Goal: Transaction & Acquisition: Purchase product/service

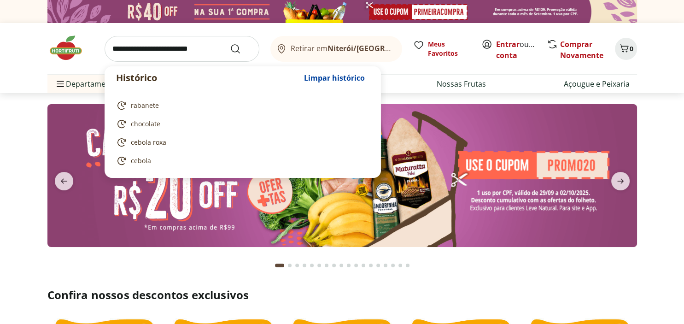
click at [165, 54] on input "search" at bounding box center [182, 49] width 155 height 26
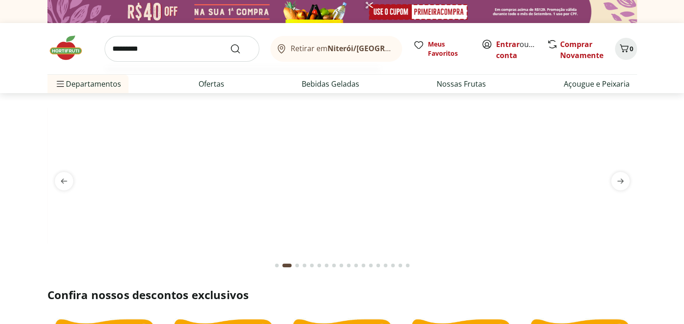
type input "*********"
click at [230, 43] on button "Submit Search" at bounding box center [241, 48] width 22 height 11
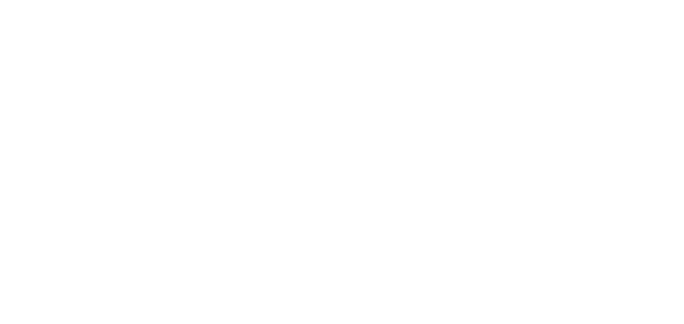
select select "**********"
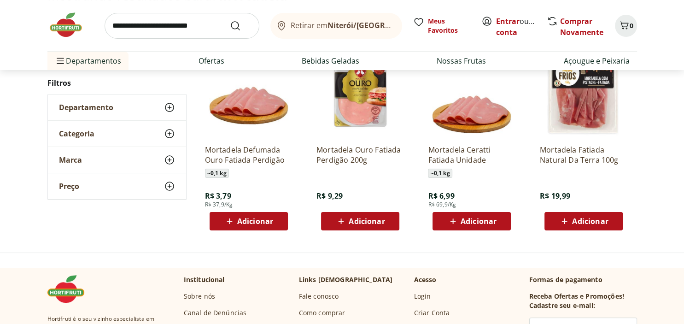
scroll to position [97, 0]
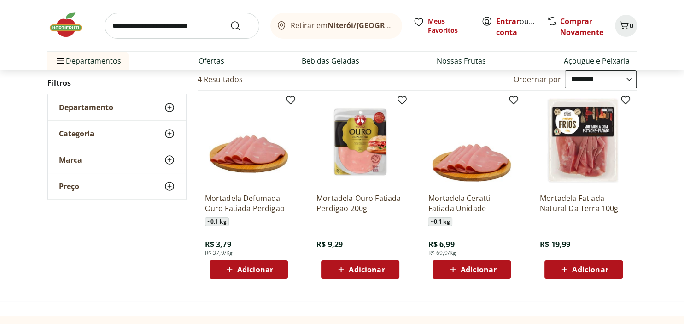
click at [472, 269] on span "Adicionar" at bounding box center [479, 269] width 36 height 7
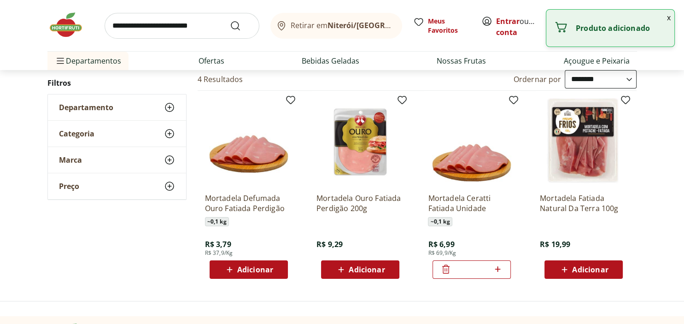
click at [500, 267] on icon at bounding box center [498, 269] width 12 height 11
type input "*"
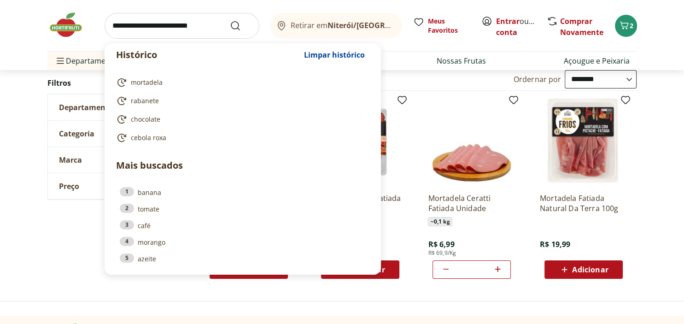
click at [131, 27] on input "search" at bounding box center [182, 26] width 155 height 26
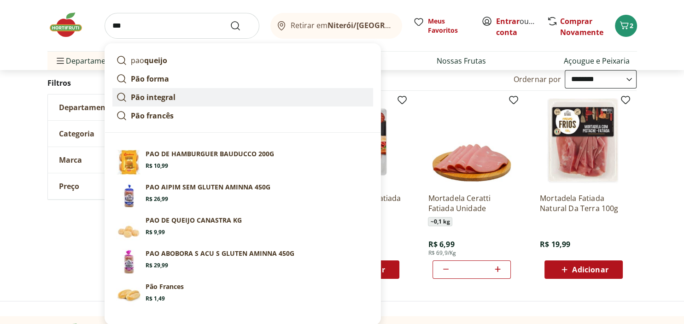
click at [137, 97] on strong "Pão integral" at bounding box center [153, 97] width 45 height 10
type input "**********"
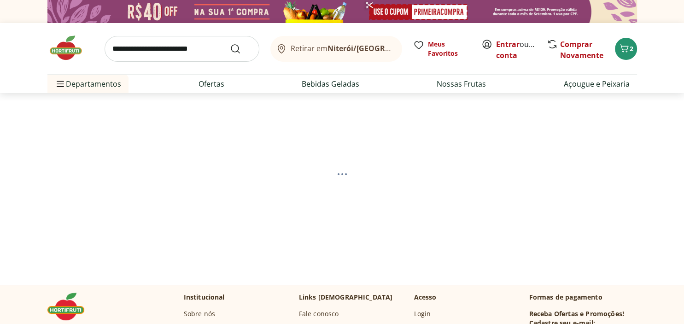
select select "**********"
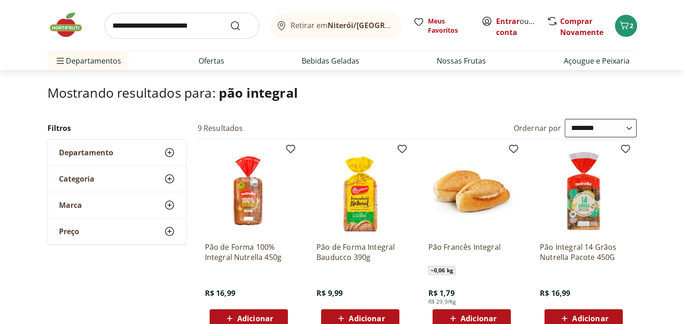
scroll to position [97, 0]
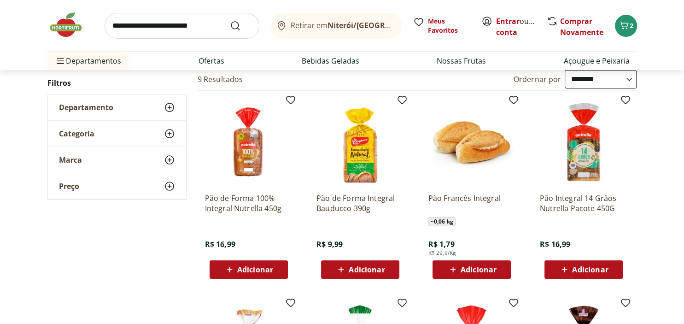
click at [255, 153] on img at bounding box center [249, 142] width 88 height 88
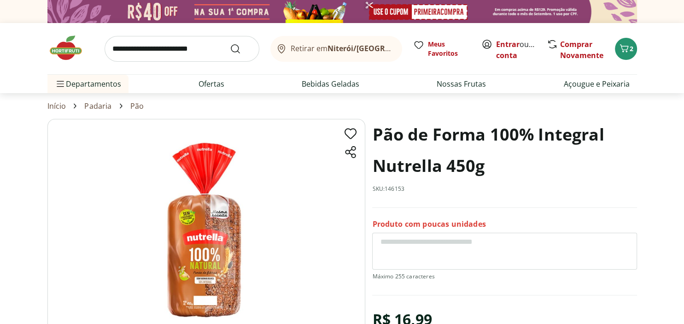
click at [210, 237] on img at bounding box center [206, 230] width 318 height 223
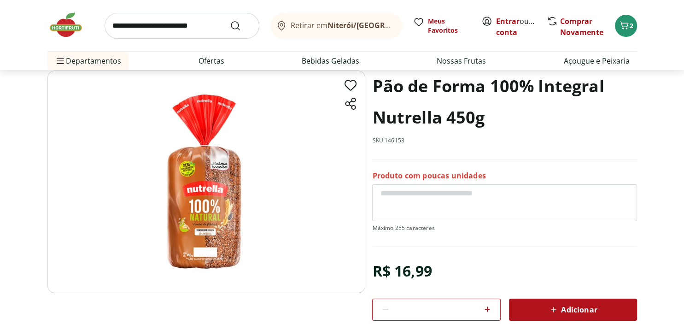
click at [489, 309] on icon at bounding box center [487, 309] width 11 height 11
type input "*"
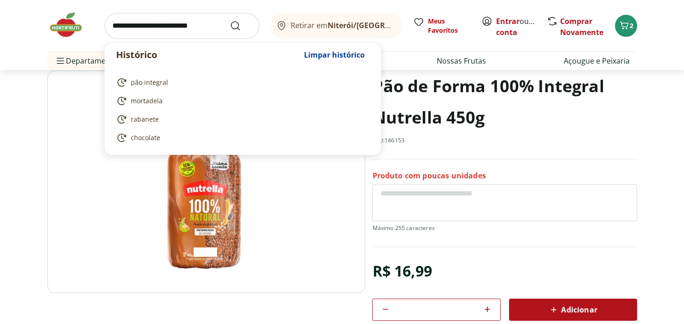
click at [121, 29] on input "search" at bounding box center [182, 26] width 155 height 26
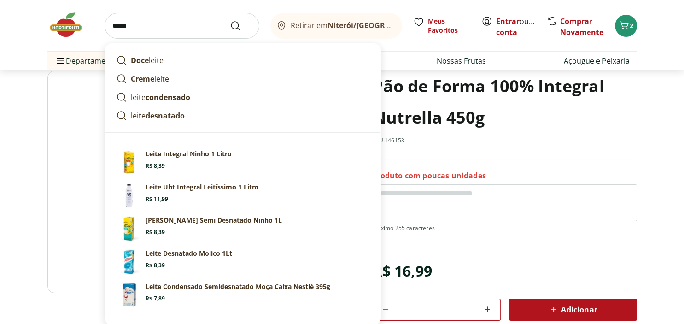
type input "*****"
click at [230, 20] on button "Submit Search" at bounding box center [241, 25] width 22 height 11
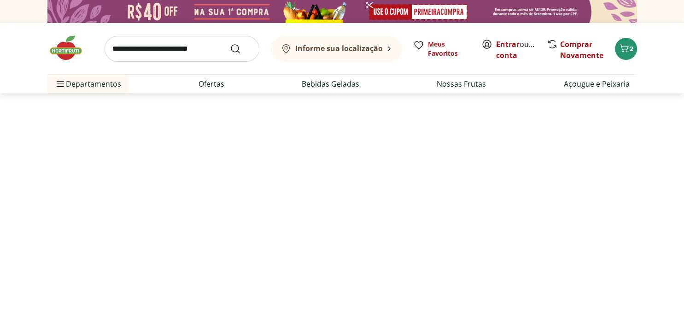
select select "**********"
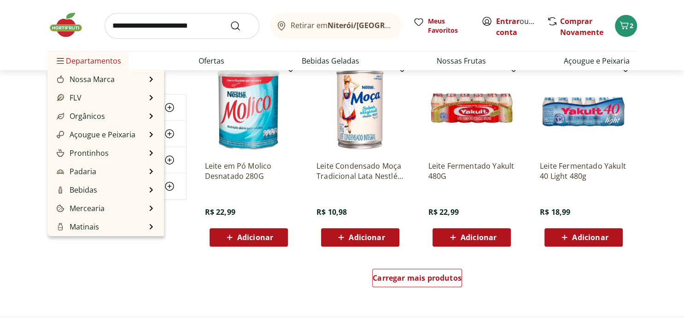
scroll to position [584, 0]
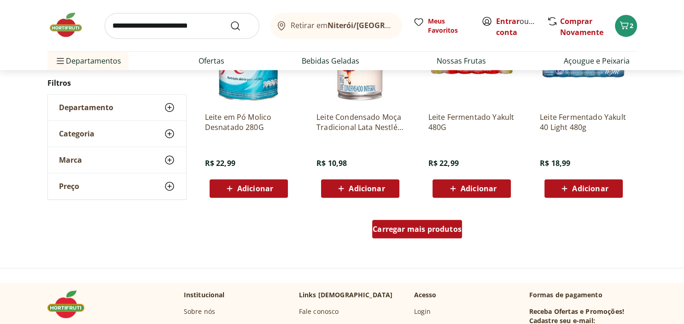
click at [421, 231] on span "Carregar mais produtos" at bounding box center [417, 228] width 89 height 7
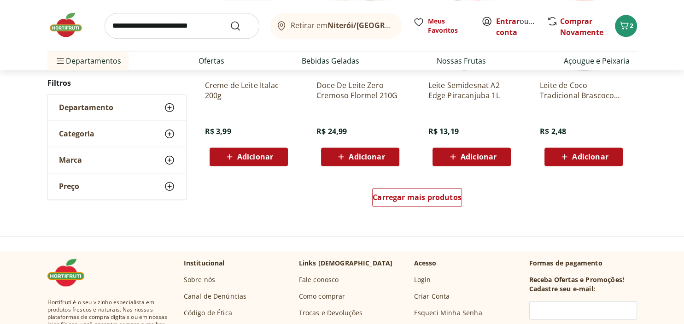
scroll to position [1265, 0]
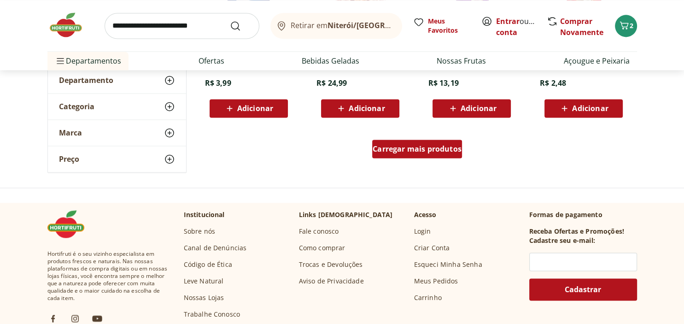
click at [412, 148] on span "Carregar mais produtos" at bounding box center [417, 148] width 89 height 7
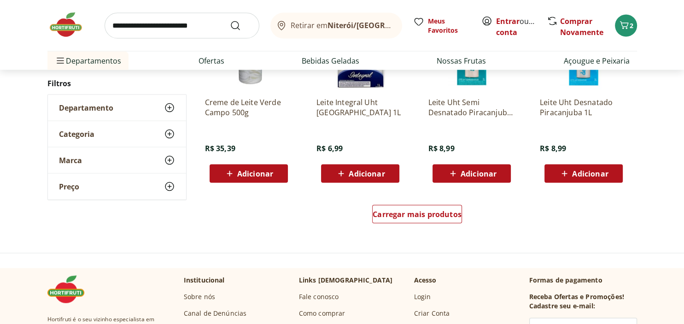
scroll to position [1849, 0]
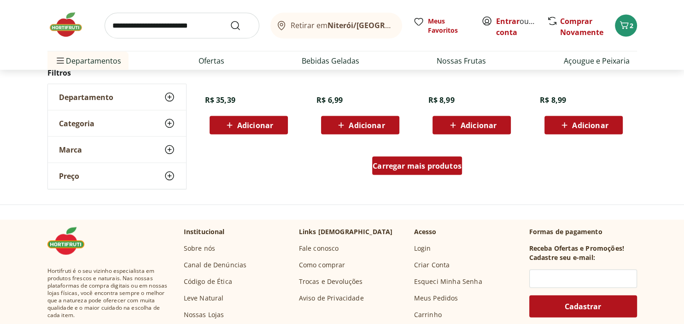
click at [425, 167] on span "Carregar mais produtos" at bounding box center [417, 165] width 89 height 7
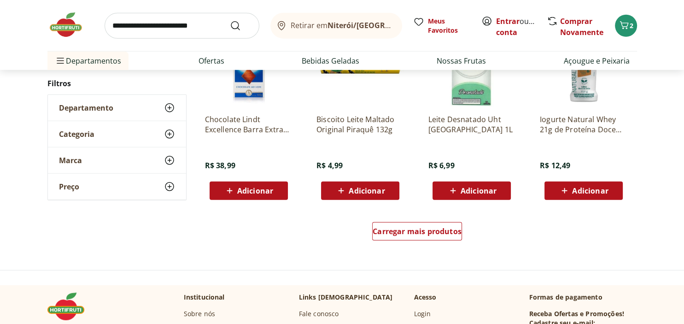
scroll to position [2434, 0]
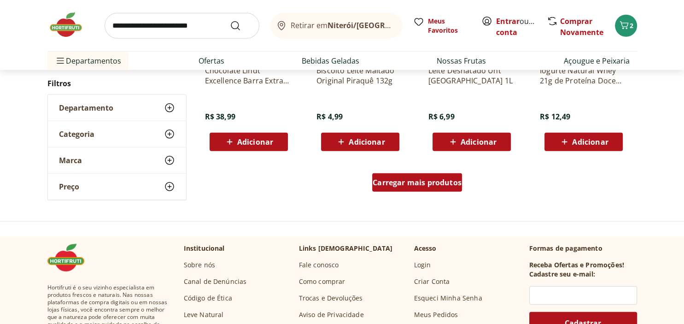
click at [406, 180] on span "Carregar mais produtos" at bounding box center [417, 182] width 89 height 7
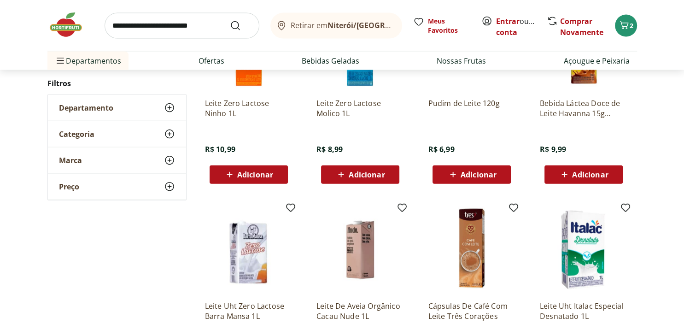
scroll to position [1947, 0]
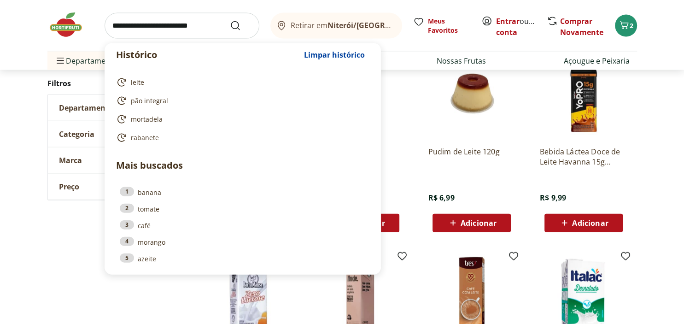
click at [140, 29] on input "search" at bounding box center [182, 26] width 155 height 26
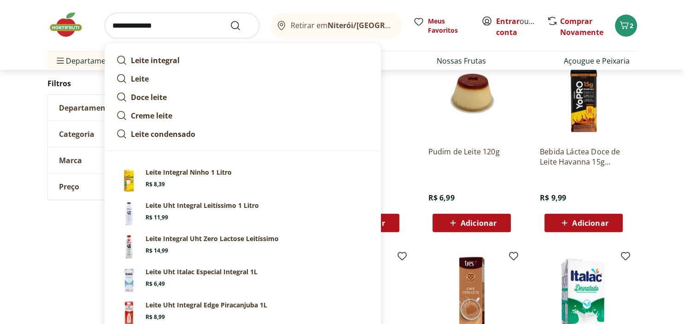
type input "**********"
click at [230, 20] on button "Submit Search" at bounding box center [241, 25] width 22 height 11
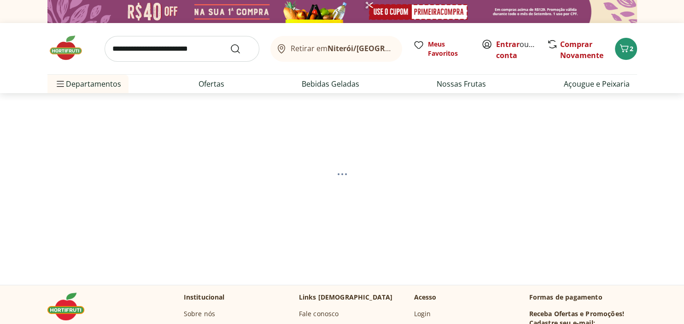
select select "**********"
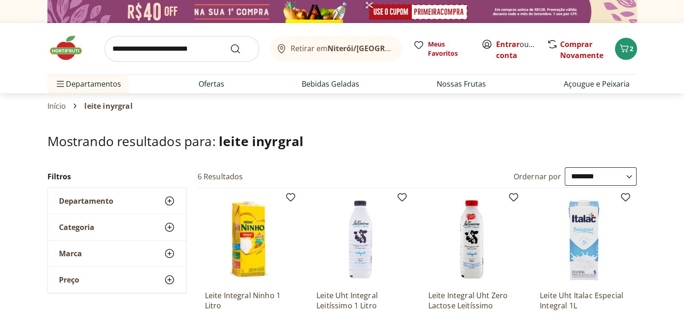
scroll to position [48, 0]
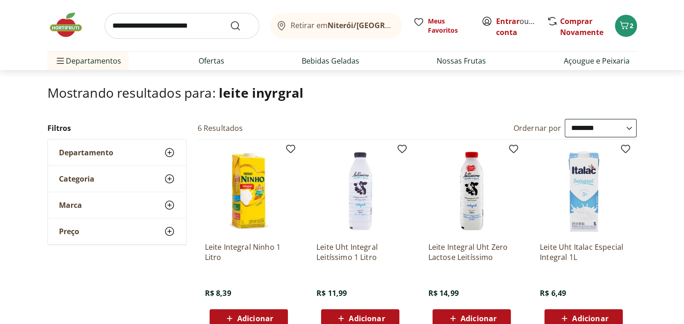
click at [580, 196] on img at bounding box center [584, 191] width 88 height 88
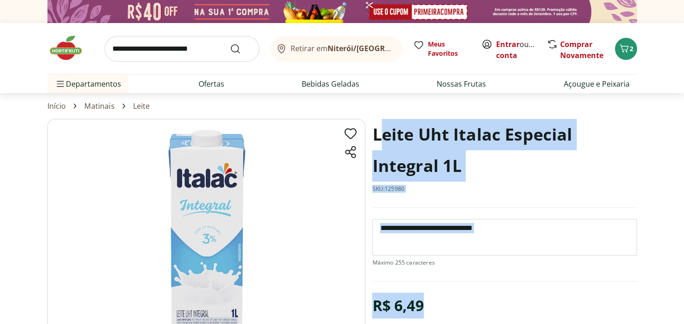
drag, startPoint x: 373, startPoint y: 134, endPoint x: 380, endPoint y: 134, distance: 6.9
click at [380, 134] on section "Leite Uht Italac Especial Integral 1L SKU: 125980 R$ 6,49 * Adicionar Leite Uht…" at bounding box center [342, 260] width 590 height 283
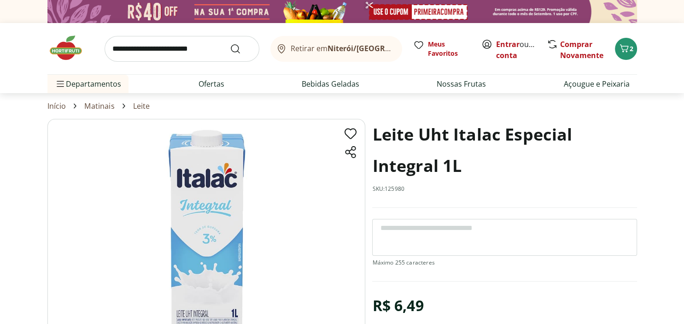
click at [376, 134] on h1 "Leite Uht Italac Especial Integral 1L" at bounding box center [504, 150] width 265 height 63
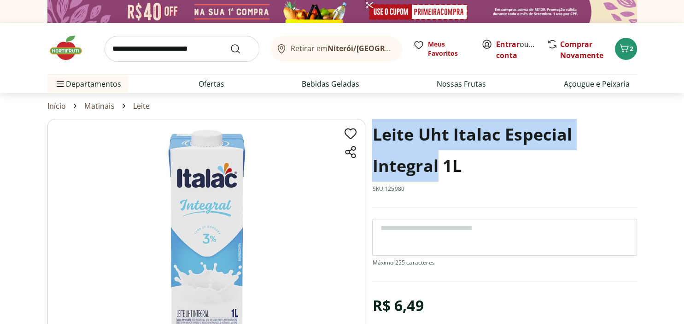
drag, startPoint x: 376, startPoint y: 134, endPoint x: 438, endPoint y: 169, distance: 71.2
click at [438, 169] on h1 "Leite Uht Italac Especial Integral 1L" at bounding box center [504, 150] width 265 height 63
copy h1 "Leite Uht Italac Especial Integral"
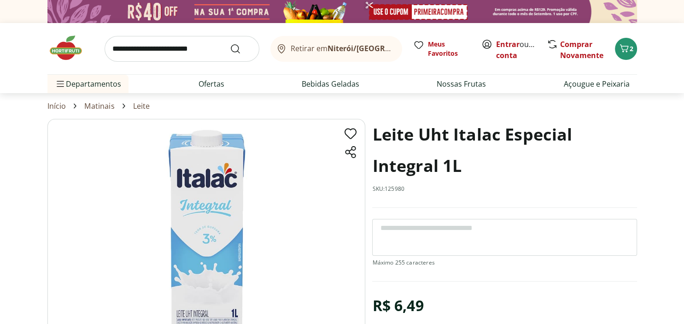
scroll to position [48, 0]
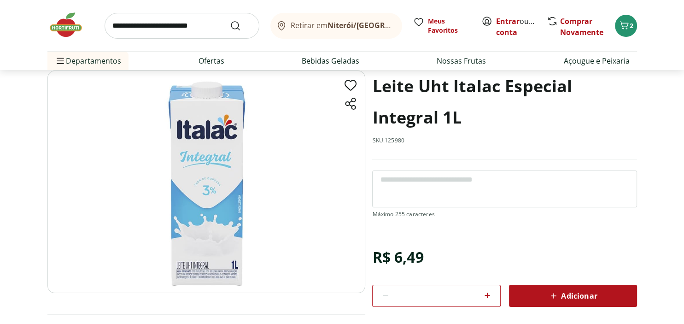
select select "**********"
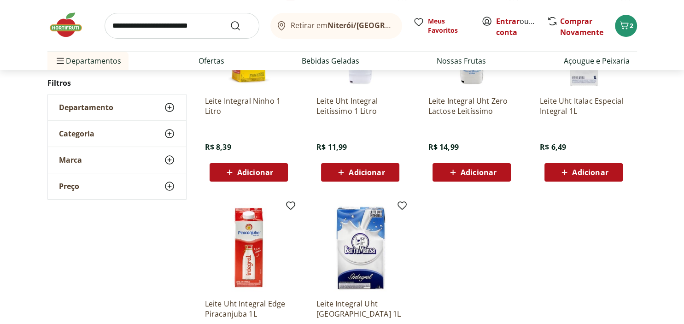
scroll to position [97, 0]
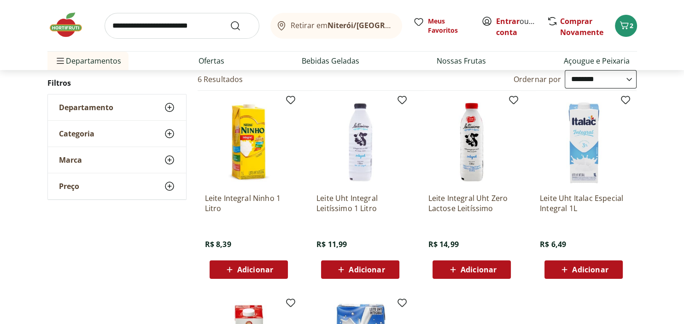
click at [584, 270] on span "Adicionar" at bounding box center [590, 269] width 36 height 7
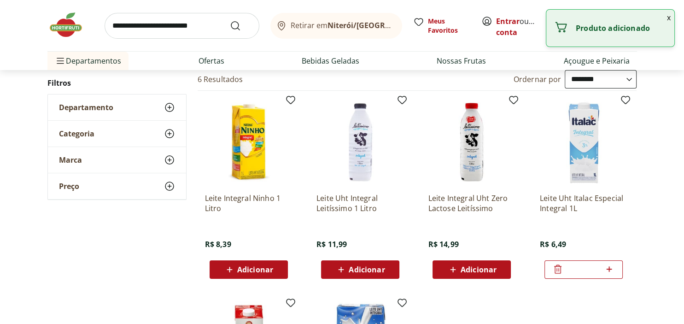
click at [609, 268] on icon at bounding box center [610, 269] width 6 height 6
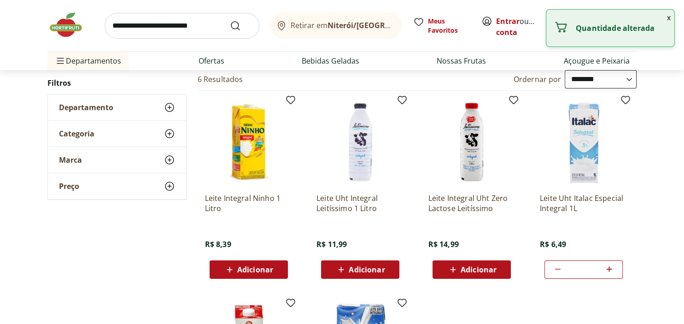
type input "*"
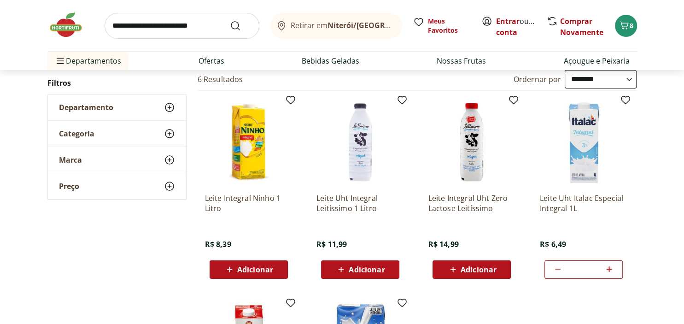
click at [128, 23] on input "search" at bounding box center [182, 26] width 155 height 26
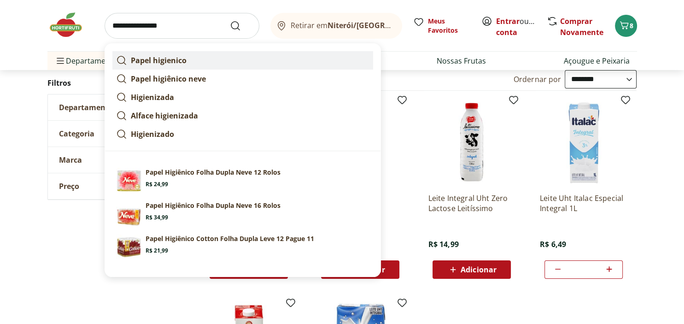
click at [172, 60] on strong "Papel higienico" at bounding box center [159, 60] width 56 height 10
type input "**********"
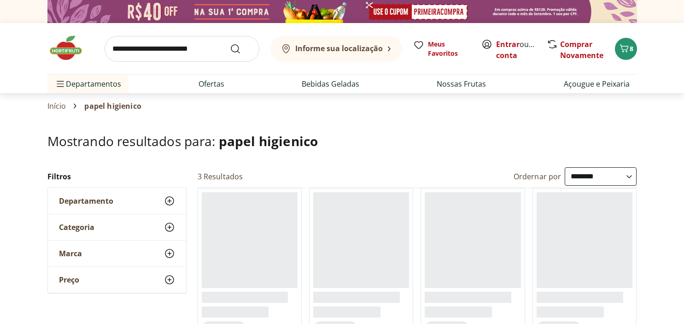
select select "**********"
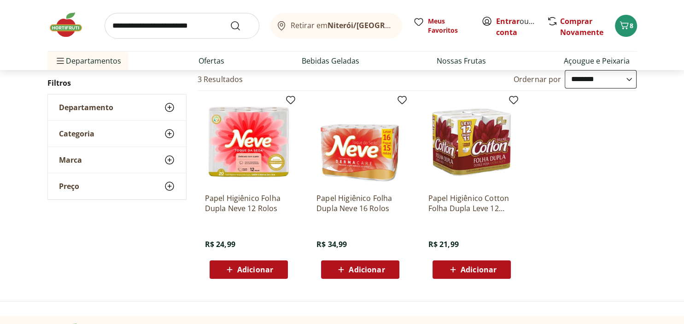
scroll to position [48, 0]
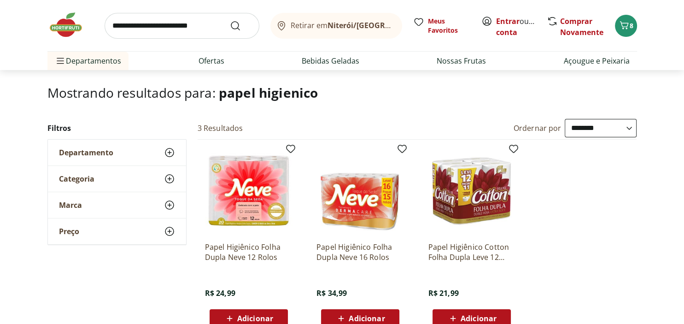
click at [466, 318] on span "Adicionar" at bounding box center [479, 318] width 36 height 7
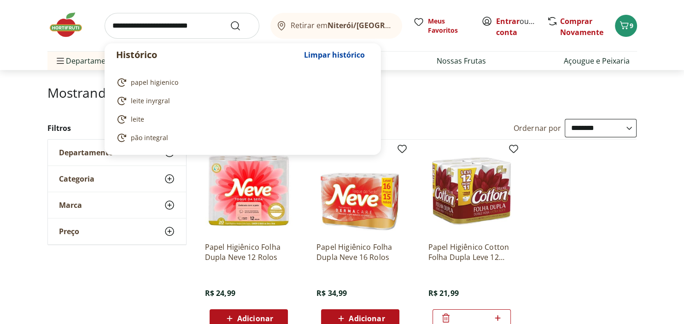
click at [128, 26] on input "search" at bounding box center [182, 26] width 155 height 26
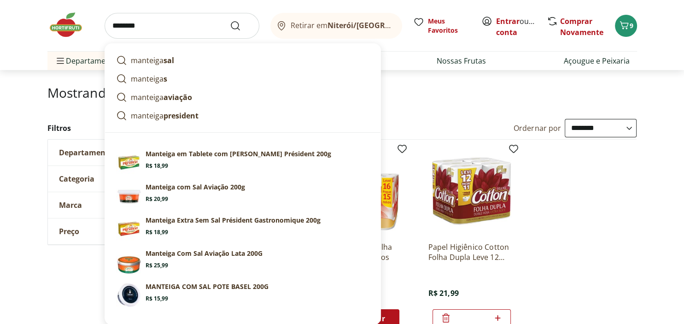
type input "********"
click at [230, 20] on button "Submit Search" at bounding box center [241, 25] width 22 height 11
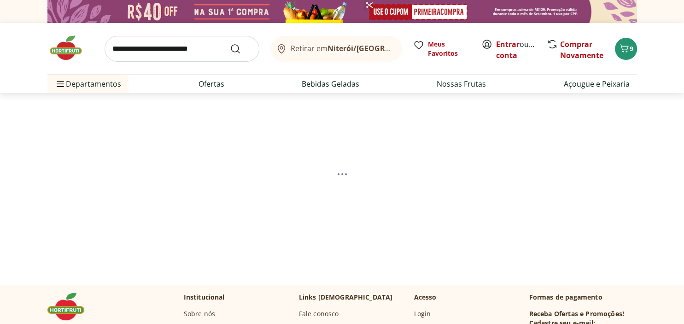
select select "**********"
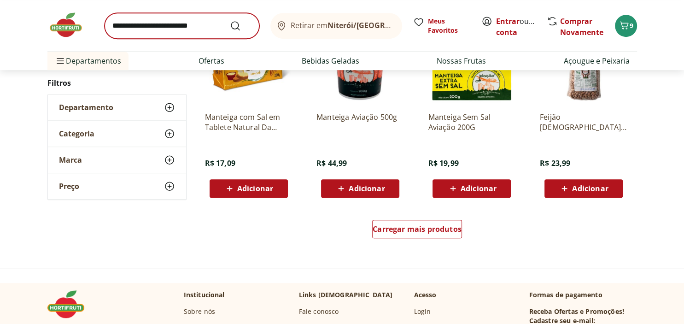
scroll to position [632, 0]
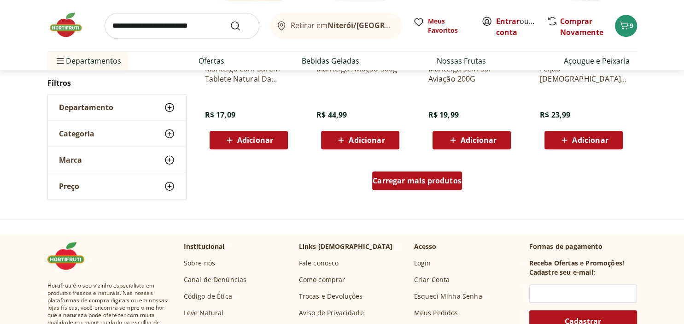
click at [409, 182] on span "Carregar mais produtos" at bounding box center [417, 180] width 89 height 7
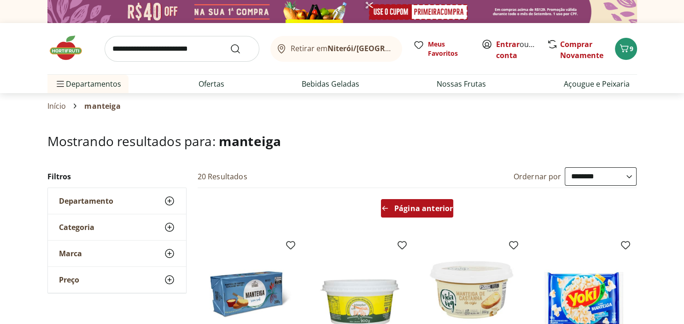
click at [405, 211] on span "Página anterior" at bounding box center [424, 208] width 59 height 7
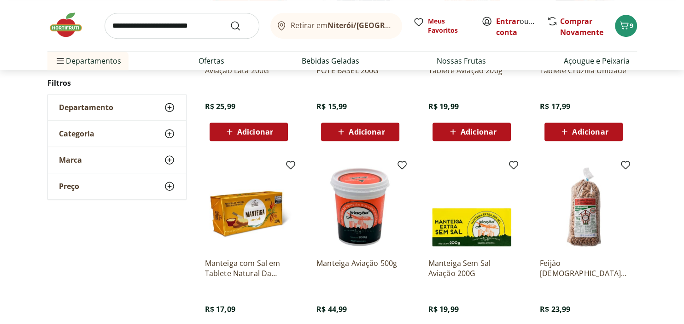
scroll to position [487, 0]
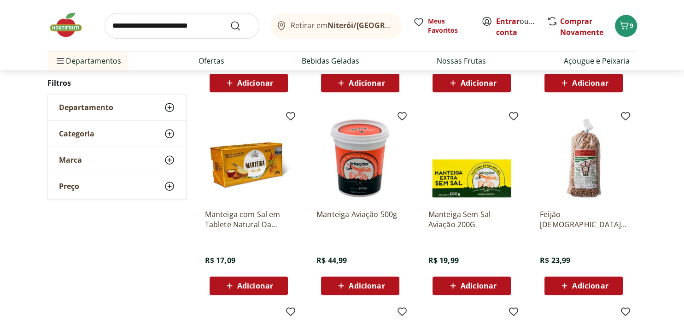
click at [363, 289] on span "Adicionar" at bounding box center [367, 285] width 36 height 7
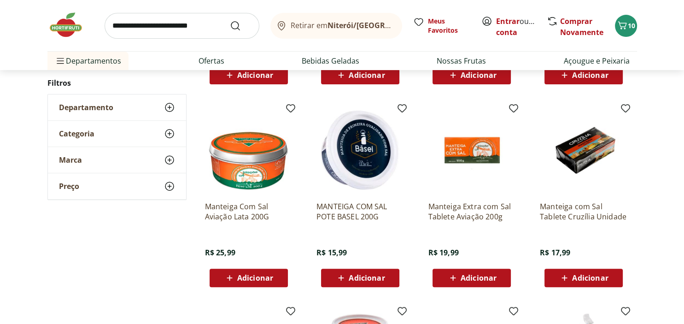
scroll to position [243, 0]
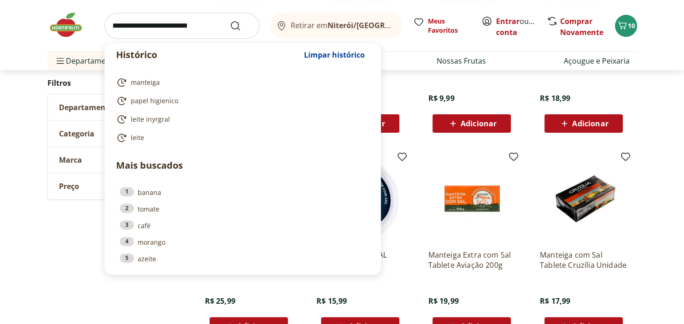
click at [137, 27] on input "search" at bounding box center [182, 26] width 155 height 26
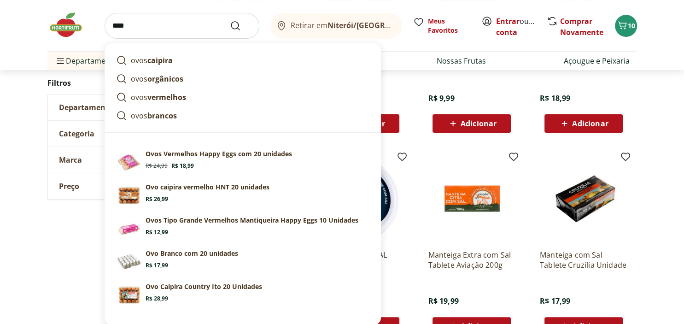
type input "****"
click at [230, 20] on button "Submit Search" at bounding box center [241, 25] width 22 height 11
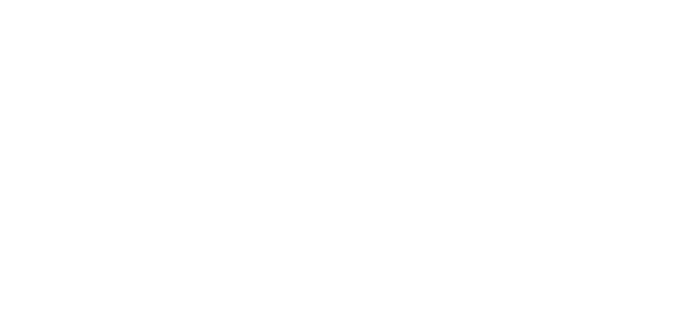
select select "**********"
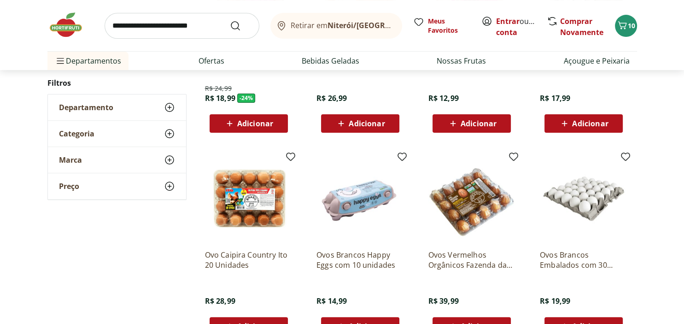
scroll to position [97, 0]
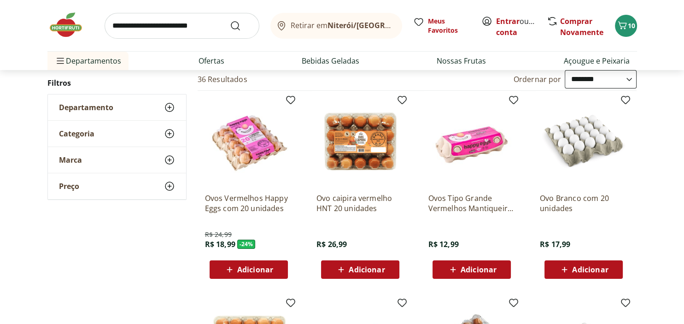
click at [477, 270] on span "Adicionar" at bounding box center [479, 269] width 36 height 7
click at [462, 141] on img at bounding box center [472, 142] width 88 height 88
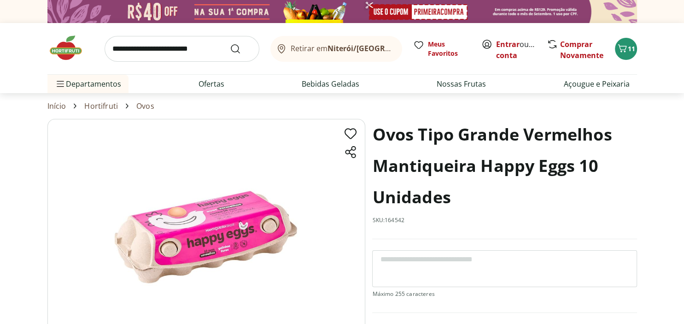
scroll to position [146, 0]
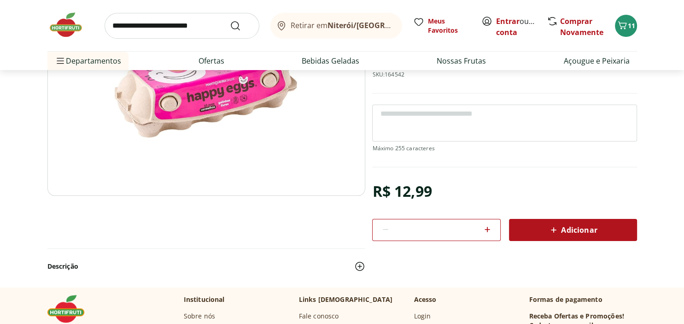
click at [488, 228] on icon at bounding box center [487, 229] width 11 height 11
type input "*"
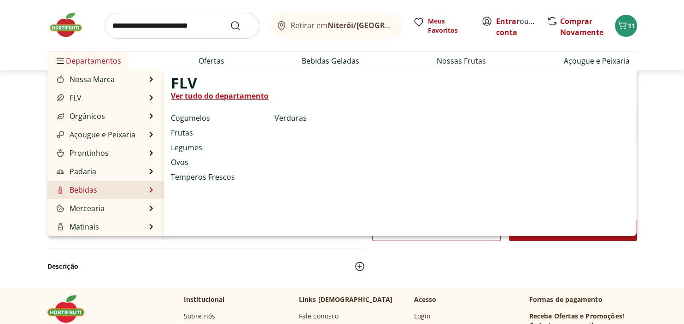
scroll to position [48, 0]
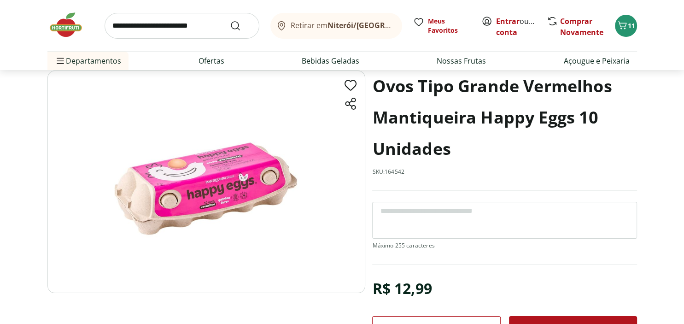
click at [66, 25] on img at bounding box center [70, 25] width 46 height 28
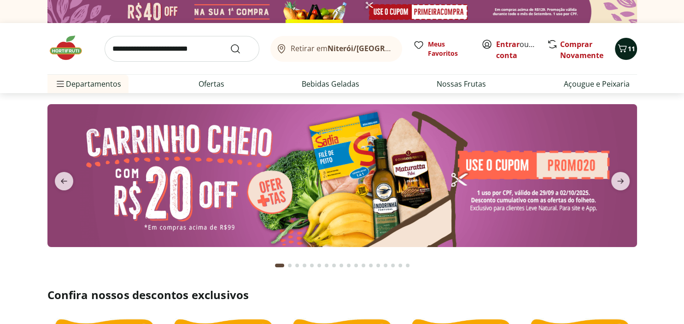
click at [622, 44] on icon "Carrinho" at bounding box center [622, 48] width 11 height 11
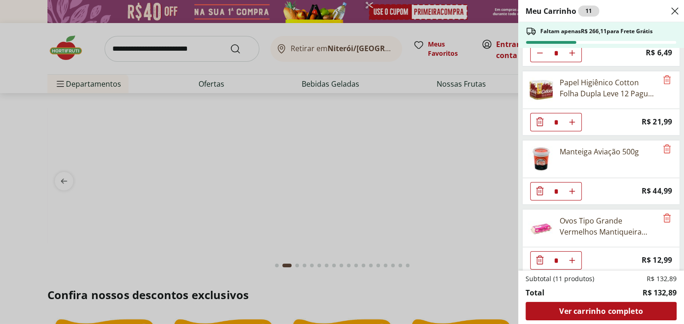
scroll to position [124, 0]
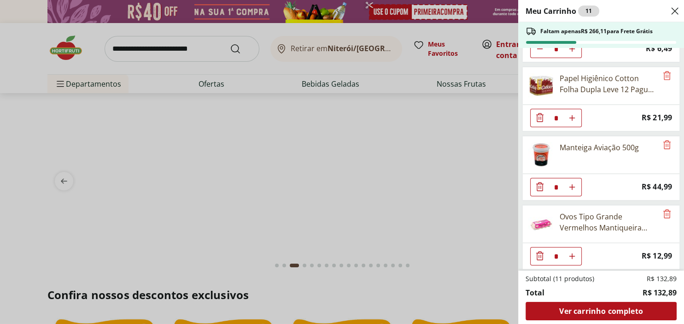
click at [573, 254] on icon "Aumentar Quantidade" at bounding box center [572, 256] width 7 height 7
type input "*"
click at [130, 47] on div "Meu Carrinho 12 Faltam apenas R$ 253,12 para Frete Grátis Mortadela Ceratti Fat…" at bounding box center [342, 162] width 684 height 324
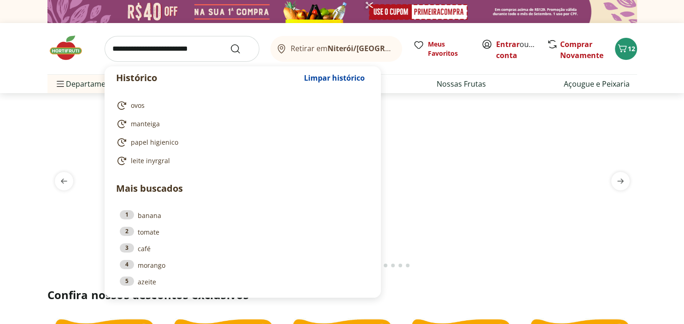
click at [128, 47] on input "search" at bounding box center [182, 49] width 155 height 26
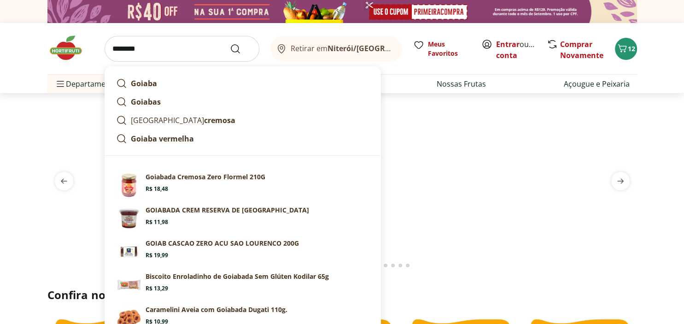
type input "********"
click at [230, 43] on button "Submit Search" at bounding box center [241, 48] width 22 height 11
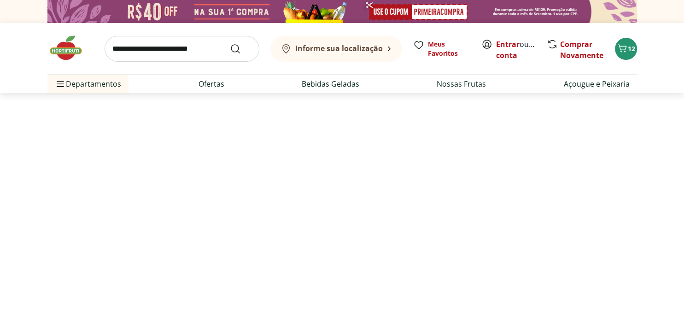
select select "**********"
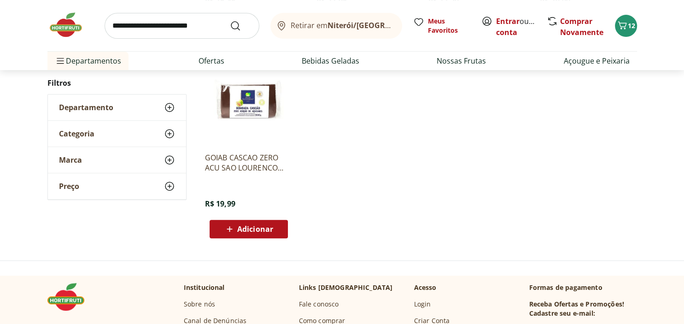
scroll to position [292, 0]
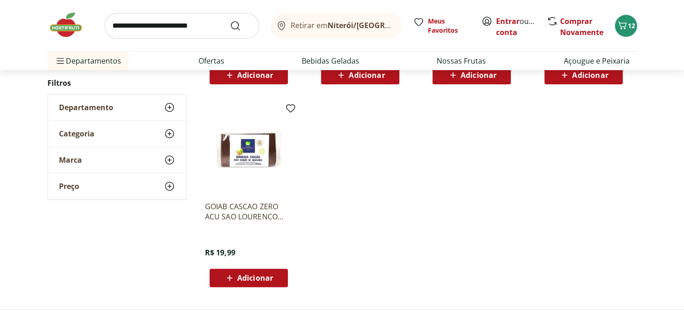
click at [231, 154] on img at bounding box center [249, 150] width 88 height 88
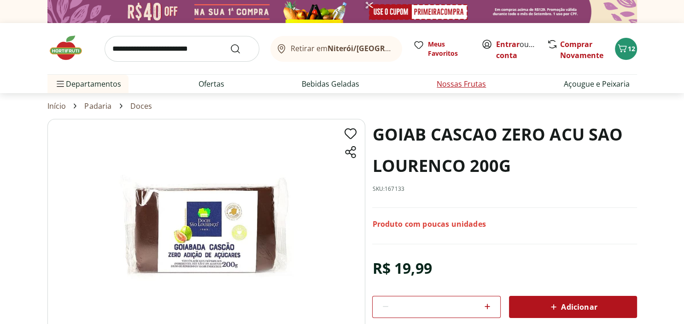
click at [449, 82] on link "Nossas Frutas" at bounding box center [461, 83] width 49 height 11
select select "**********"
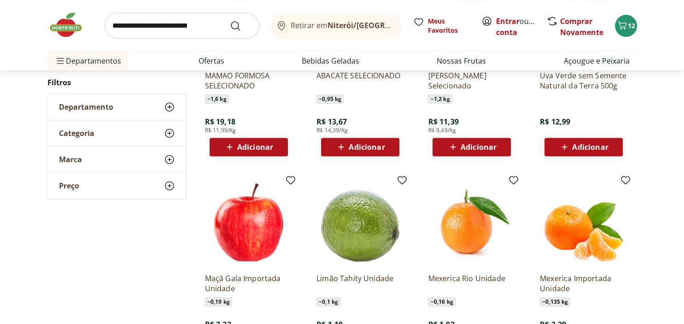
scroll to position [438, 0]
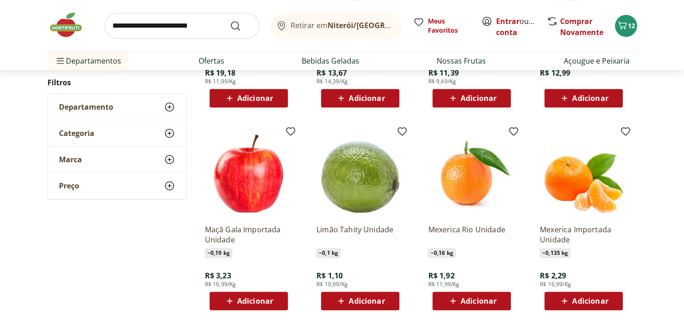
click at [477, 300] on span "Adicionar" at bounding box center [479, 300] width 36 height 7
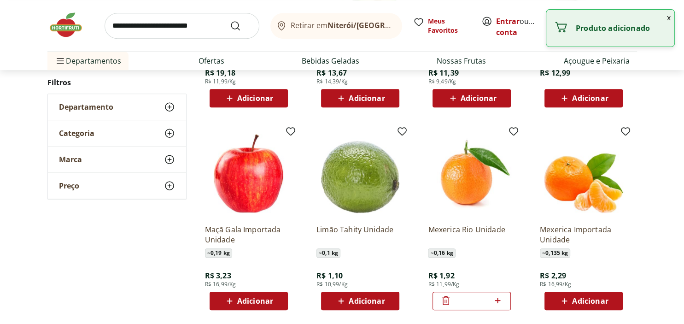
click at [498, 299] on icon at bounding box center [498, 301] width 6 height 6
type input "*"
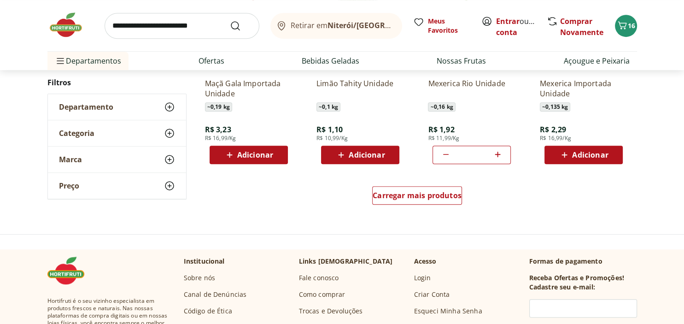
scroll to position [632, 0]
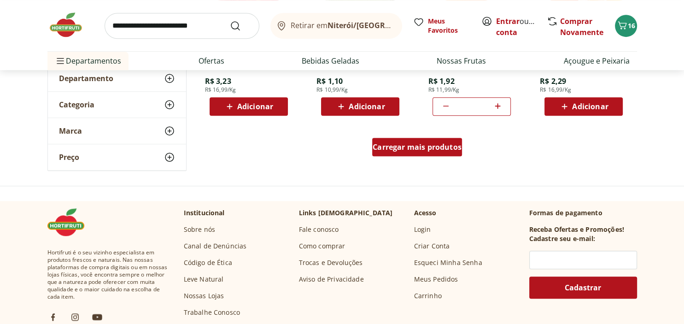
click at [402, 151] on span "Carregar mais produtos" at bounding box center [417, 146] width 89 height 7
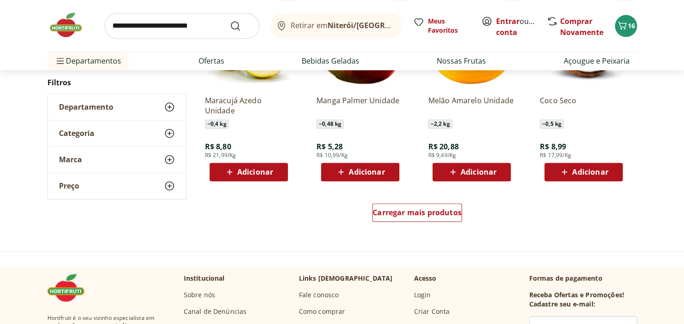
scroll to position [1217, 0]
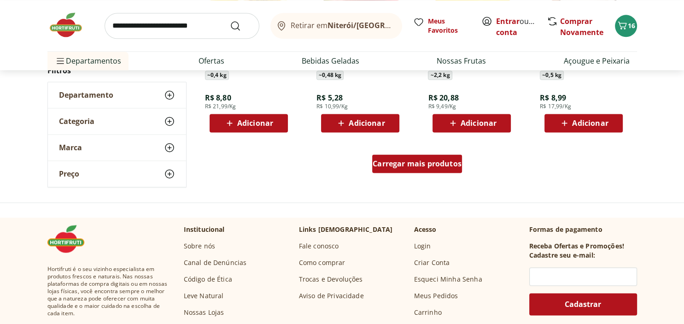
click at [413, 167] on span "Carregar mais produtos" at bounding box center [417, 163] width 89 height 7
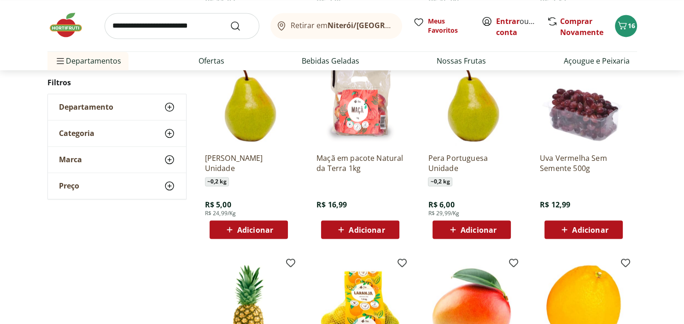
scroll to position [1460, 0]
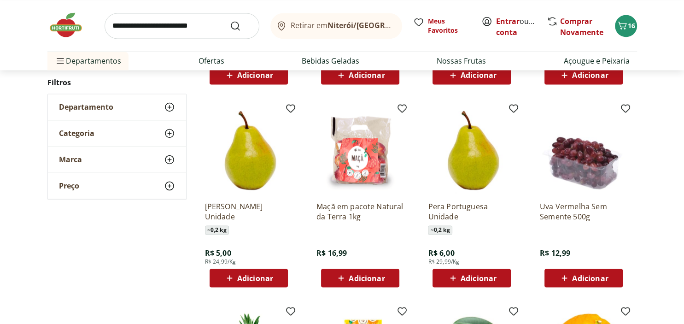
click at [230, 277] on icon at bounding box center [230, 277] width 12 height 11
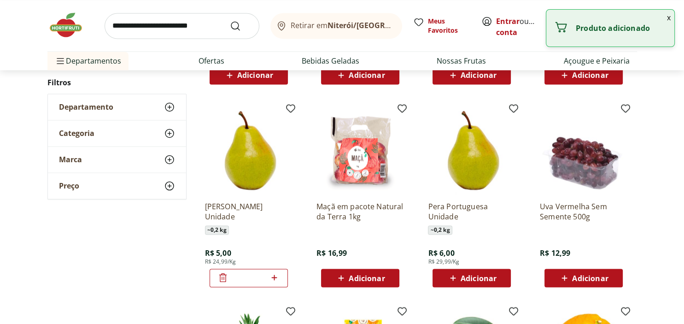
click at [273, 278] on icon at bounding box center [275, 277] width 12 height 11
type input "*"
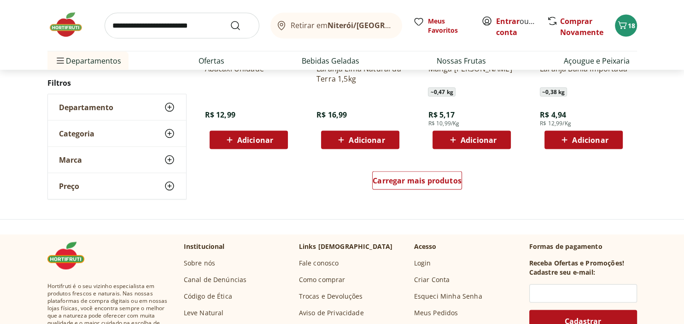
scroll to position [1849, 0]
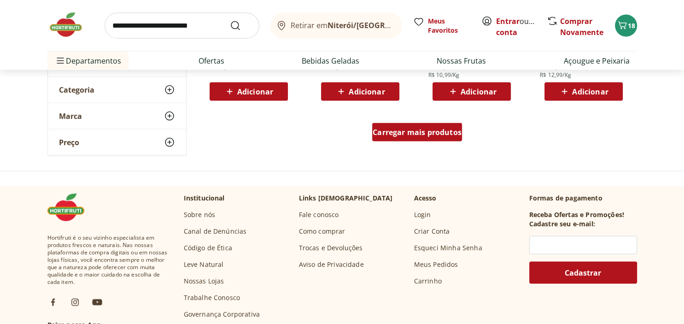
click at [412, 134] on span "Carregar mais produtos" at bounding box center [417, 132] width 89 height 7
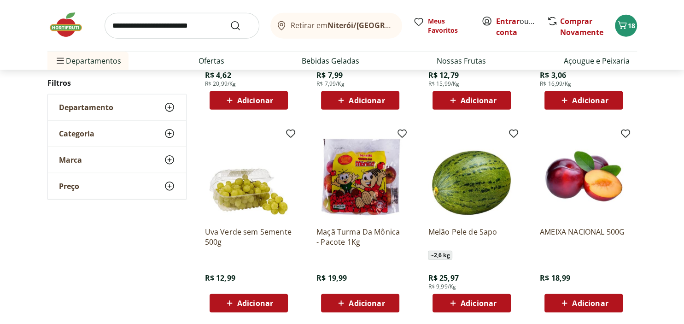
scroll to position [2287, 0]
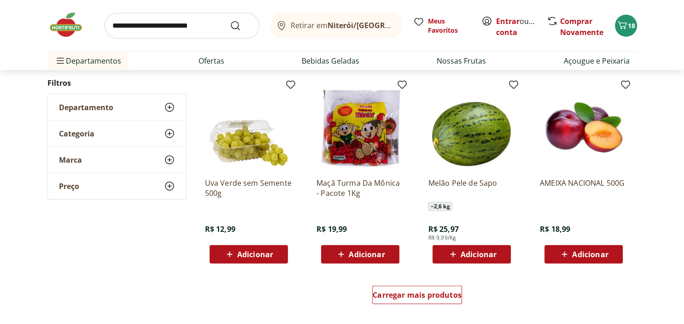
click at [583, 253] on span "Adicionar" at bounding box center [590, 254] width 36 height 7
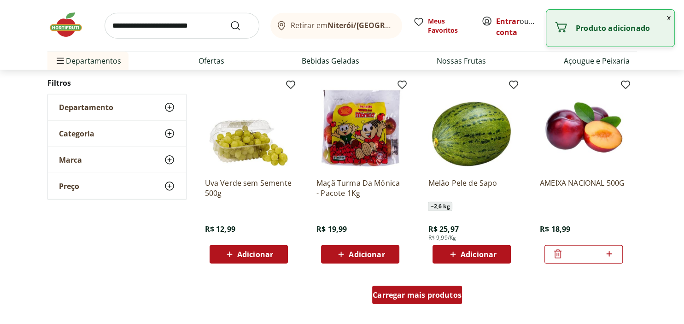
click at [414, 298] on span "Carregar mais produtos" at bounding box center [417, 294] width 89 height 7
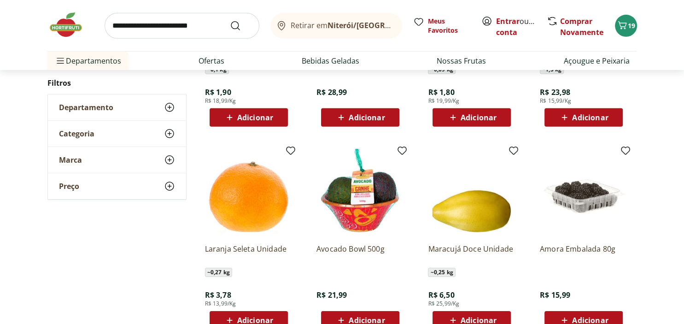
scroll to position [2969, 0]
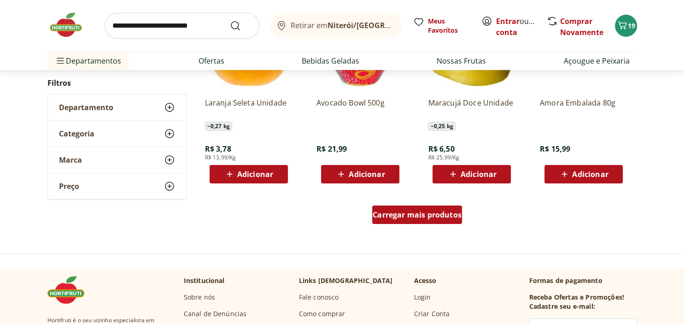
click at [422, 215] on span "Carregar mais produtos" at bounding box center [417, 214] width 89 height 7
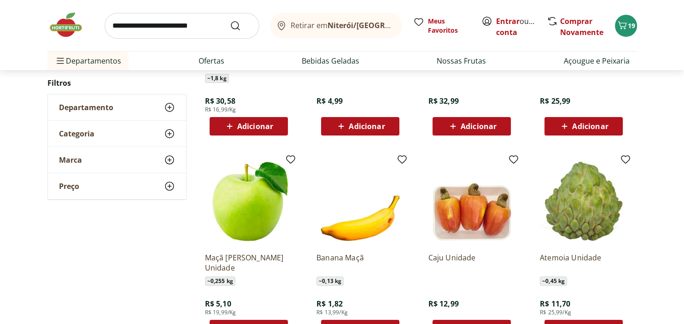
scroll to position [3261, 0]
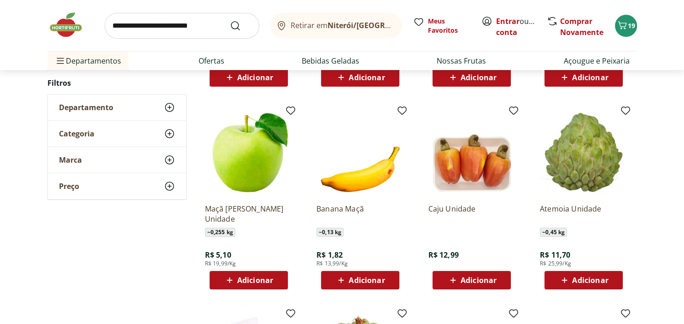
click at [230, 279] on icon at bounding box center [230, 280] width 6 height 6
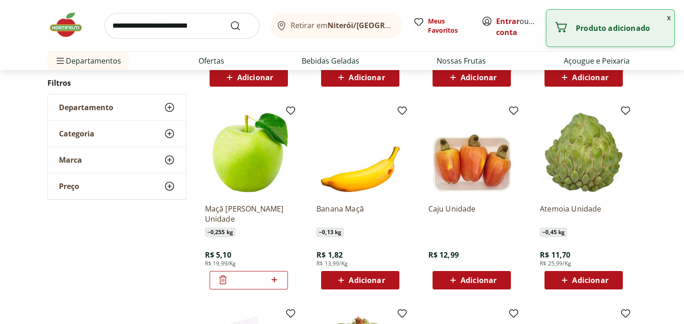
click at [276, 282] on icon at bounding box center [275, 279] width 12 height 11
type input "*"
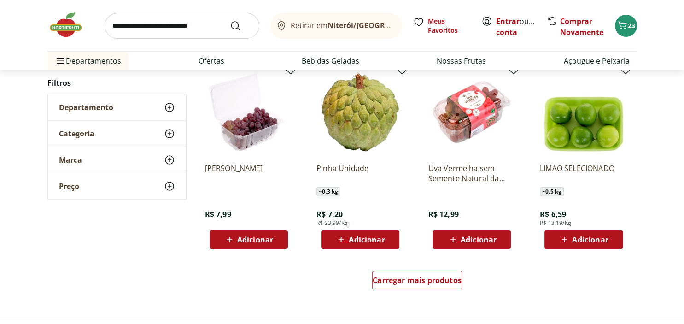
scroll to position [3602, 0]
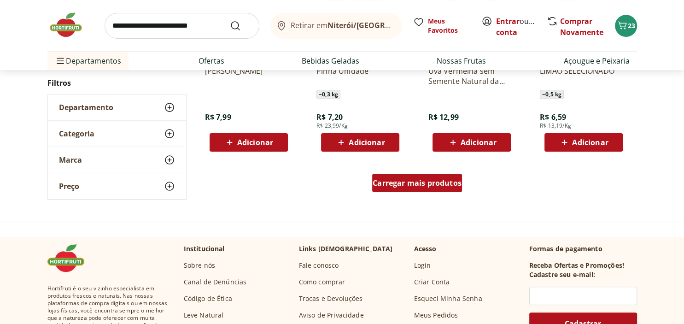
click at [414, 180] on span "Carregar mais produtos" at bounding box center [417, 182] width 89 height 7
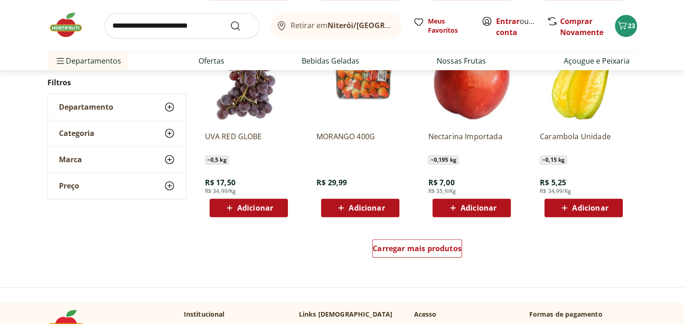
scroll to position [4186, 0]
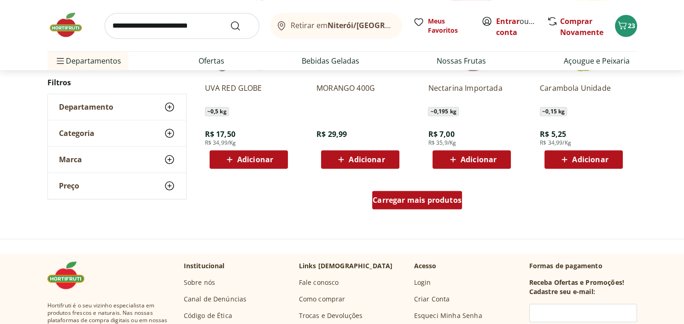
click at [391, 196] on span "Carregar mais produtos" at bounding box center [417, 199] width 89 height 7
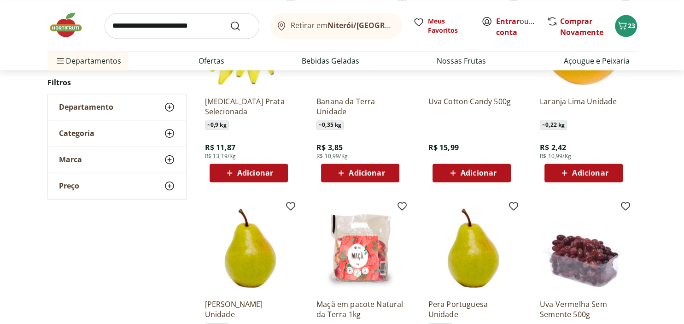
scroll to position [1460, 0]
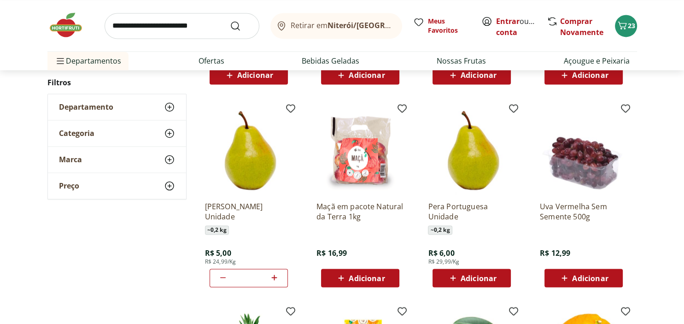
click at [475, 277] on span "Adicionar" at bounding box center [479, 277] width 36 height 7
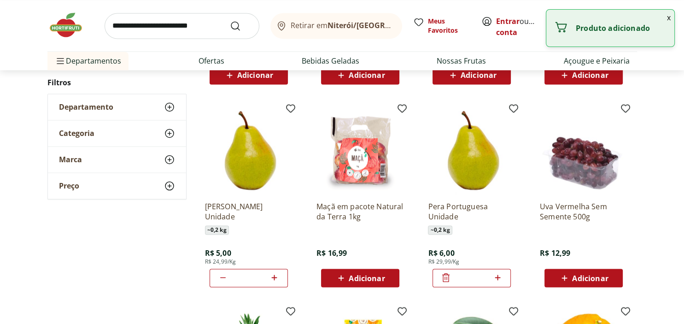
click at [499, 276] on icon at bounding box center [498, 277] width 12 height 11
type input "*"
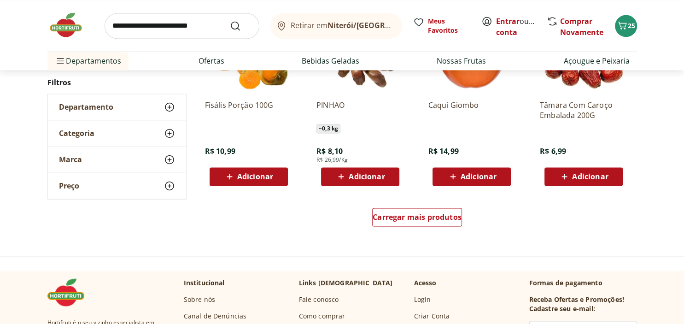
scroll to position [4818, 0]
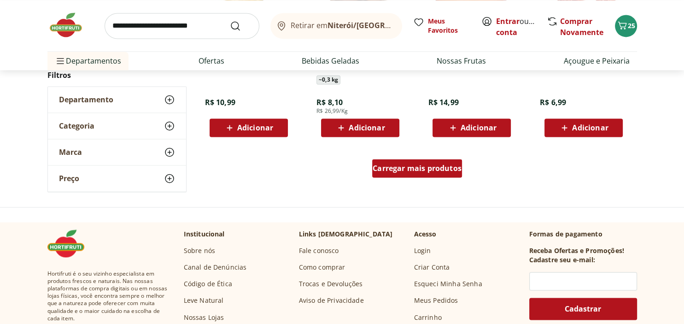
click at [419, 171] on span "Carregar mais produtos" at bounding box center [417, 168] width 89 height 7
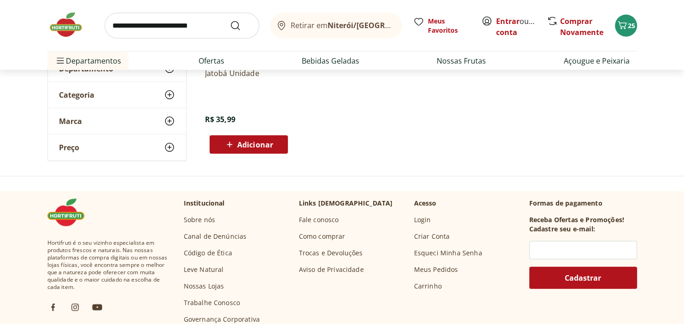
scroll to position [5256, 0]
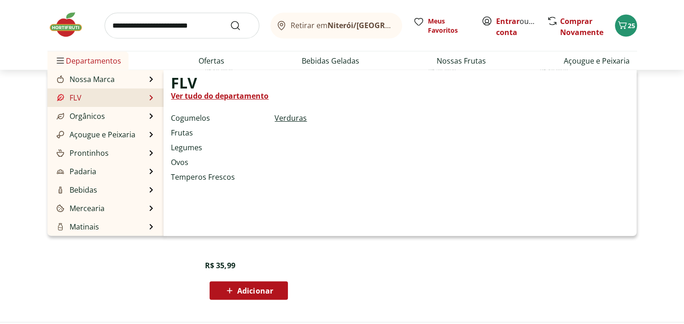
click at [289, 117] on link "Verduras" at bounding box center [291, 117] width 32 height 11
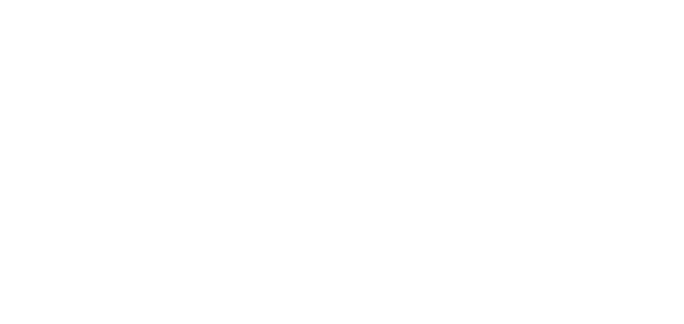
select select "**********"
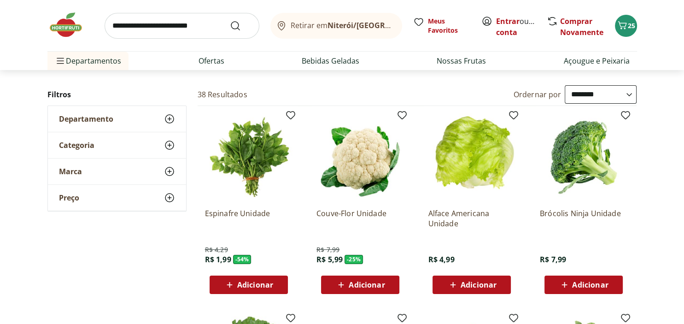
scroll to position [97, 0]
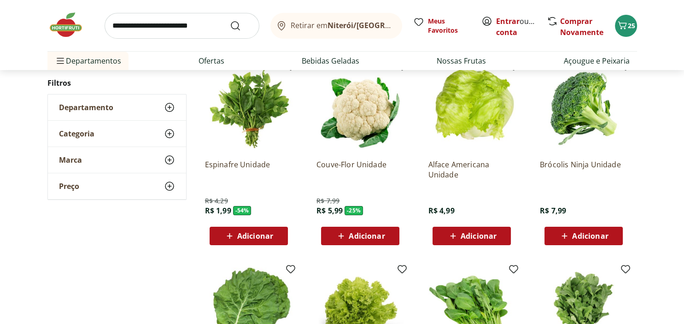
click at [252, 236] on span "Adicionar" at bounding box center [255, 235] width 36 height 7
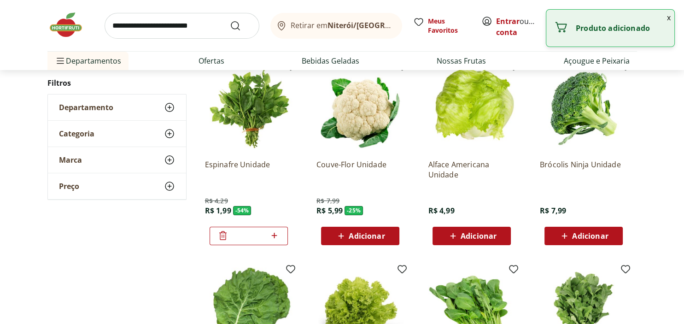
click at [355, 235] on span "Adicionar" at bounding box center [367, 235] width 36 height 7
click at [480, 241] on span "Adicionar" at bounding box center [472, 235] width 49 height 11
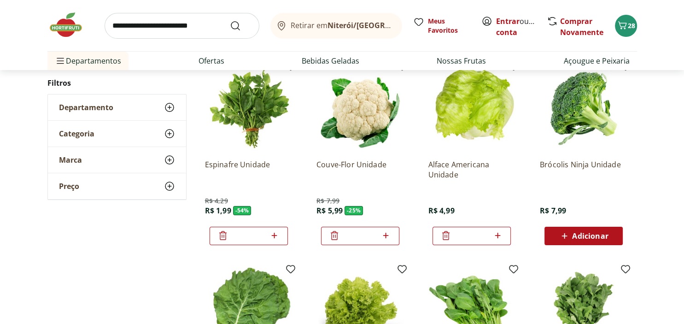
scroll to position [243, 0]
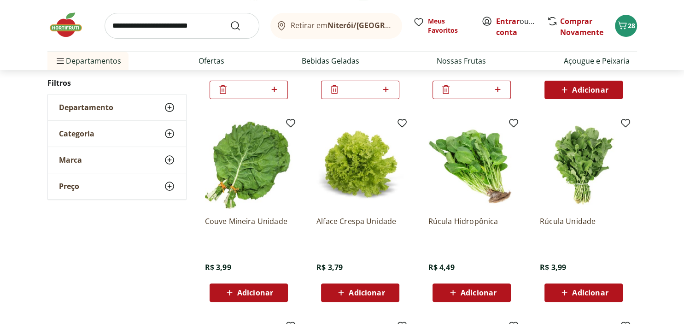
click at [479, 290] on span "Adicionar" at bounding box center [479, 292] width 36 height 7
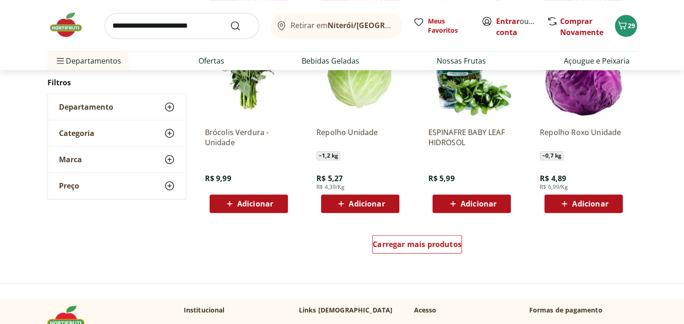
scroll to position [584, 0]
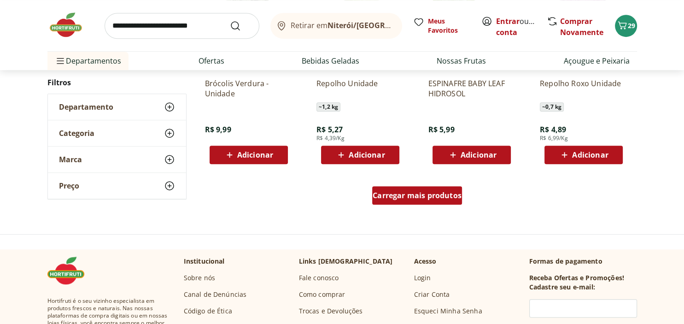
click at [412, 199] on span "Carregar mais produtos" at bounding box center [417, 195] width 89 height 7
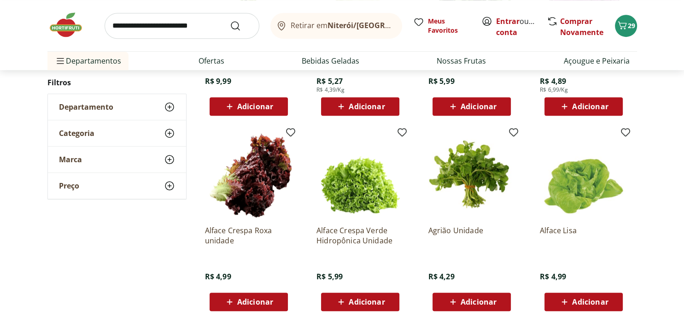
scroll to position [681, 0]
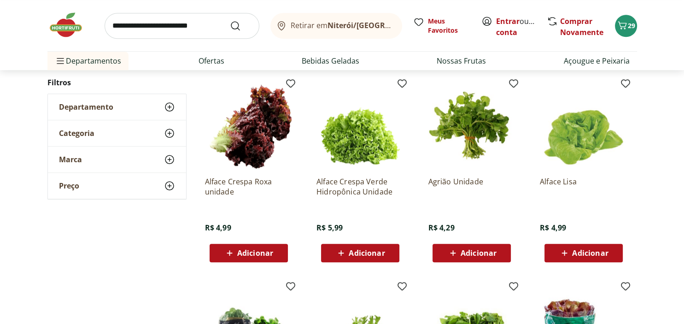
click at [477, 253] on span "Adicionar" at bounding box center [479, 252] width 36 height 7
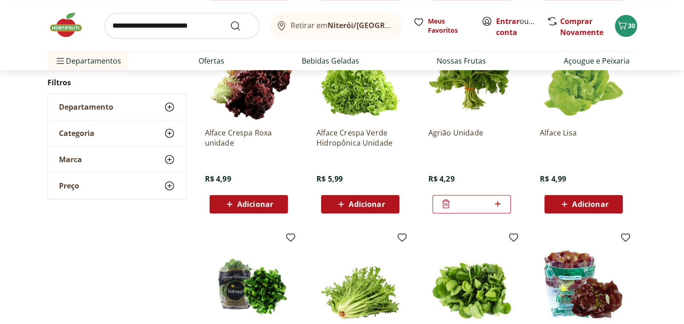
scroll to position [827, 0]
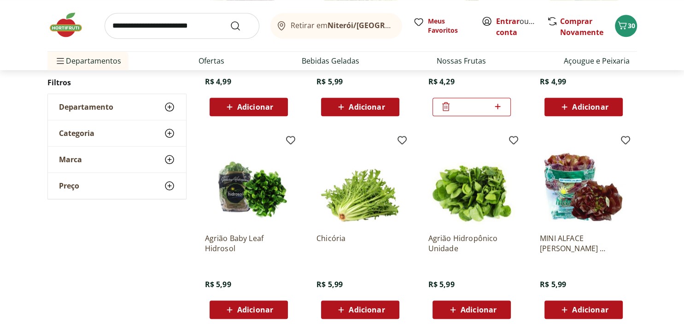
click at [473, 306] on span "Adicionar" at bounding box center [479, 309] width 36 height 7
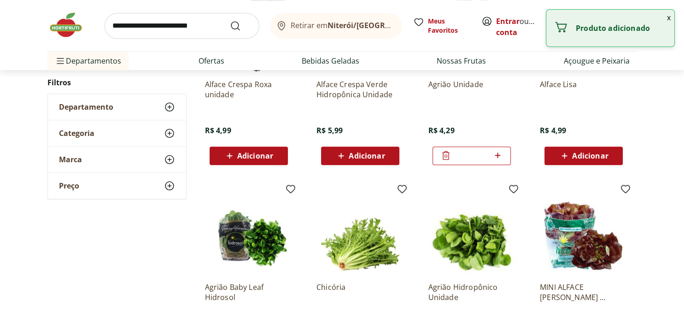
scroll to position [730, 0]
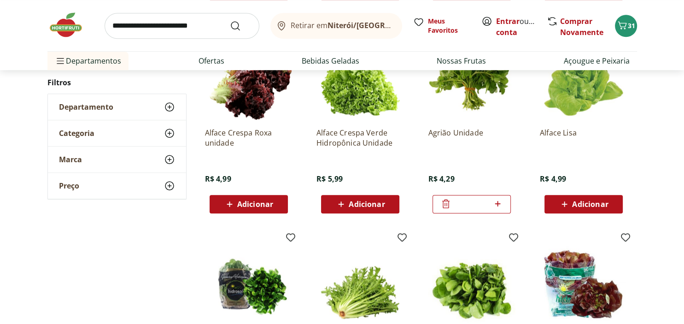
click at [447, 202] on icon at bounding box center [446, 203] width 11 height 11
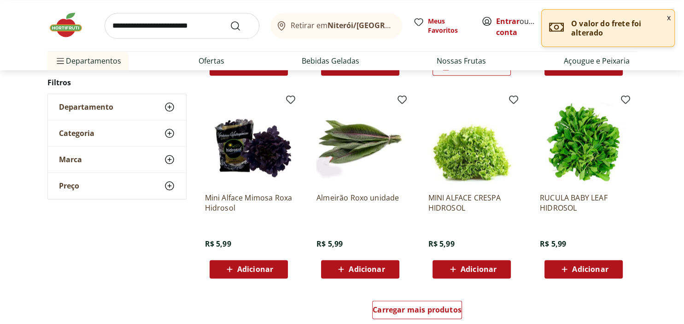
scroll to position [1168, 0]
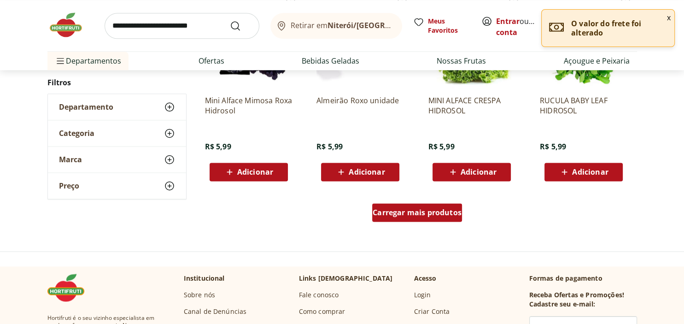
click at [428, 215] on span "Carregar mais produtos" at bounding box center [417, 212] width 89 height 7
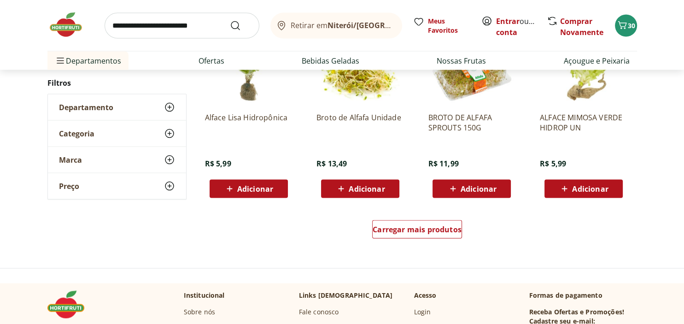
scroll to position [1801, 0]
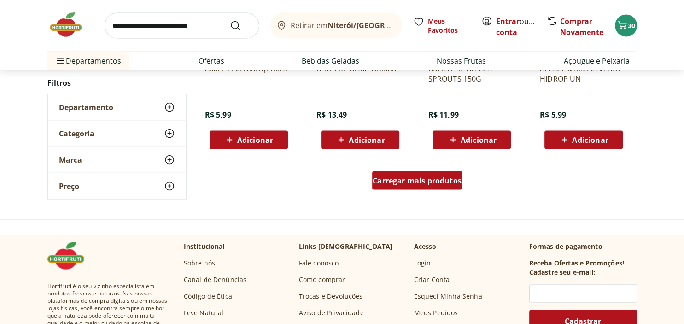
click at [422, 183] on span "Carregar mais produtos" at bounding box center [417, 180] width 89 height 7
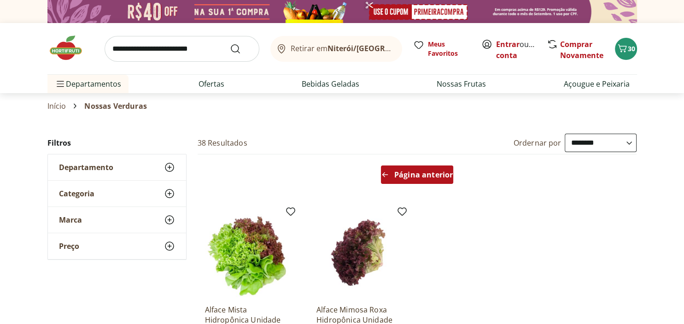
click at [423, 177] on span "Página anterior" at bounding box center [424, 174] width 59 height 7
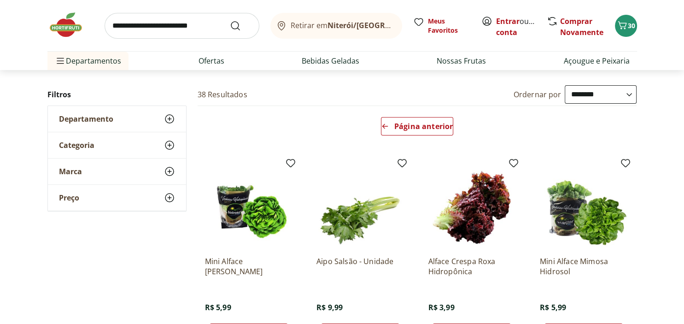
scroll to position [97, 0]
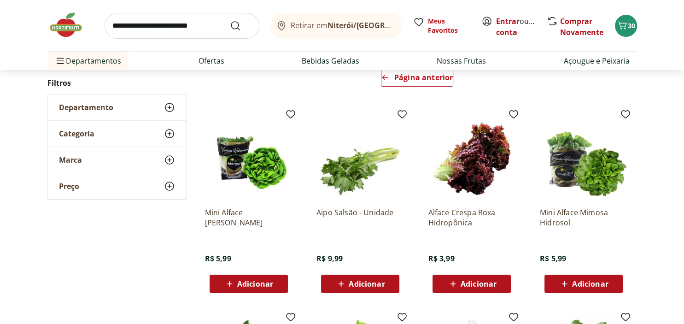
click at [460, 284] on span "Adicionar" at bounding box center [472, 283] width 49 height 11
click at [126, 108] on div "Departamento" at bounding box center [117, 107] width 138 height 26
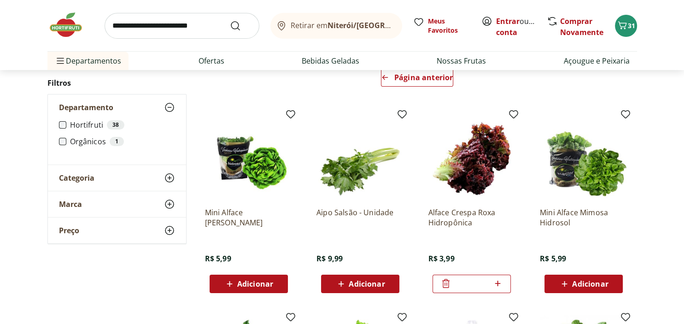
click at [73, 124] on label "Hortifruti 38" at bounding box center [122, 124] width 105 height 9
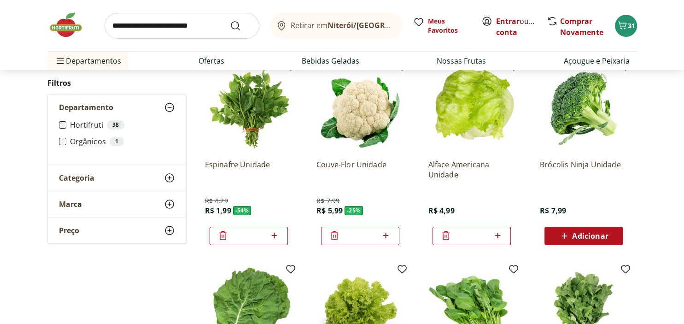
click at [130, 180] on div "Categoria" at bounding box center [117, 178] width 138 height 26
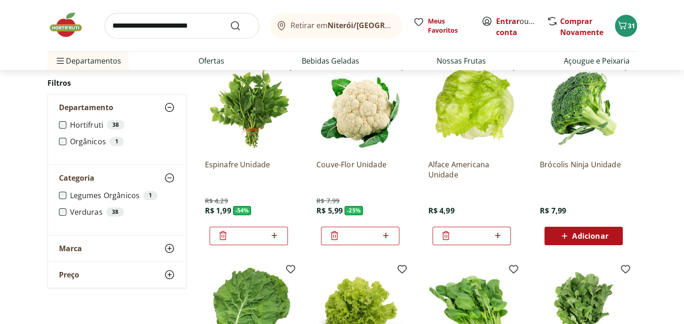
click at [114, 196] on label "Legumes Orgânicos 1" at bounding box center [122, 195] width 105 height 9
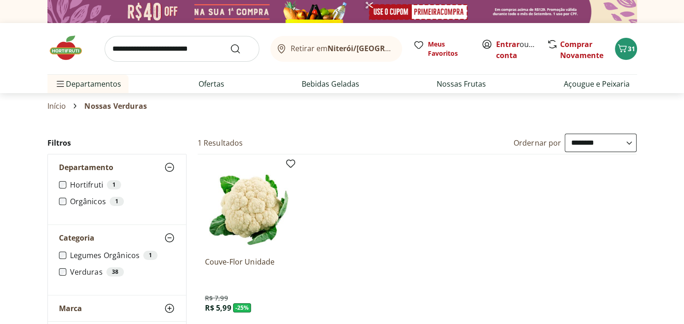
click at [65, 46] on img at bounding box center [70, 48] width 46 height 28
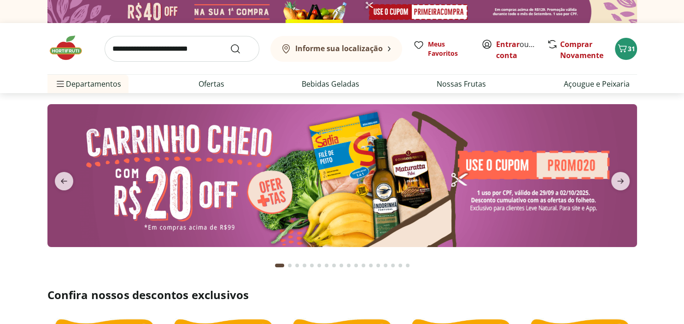
type input "*"
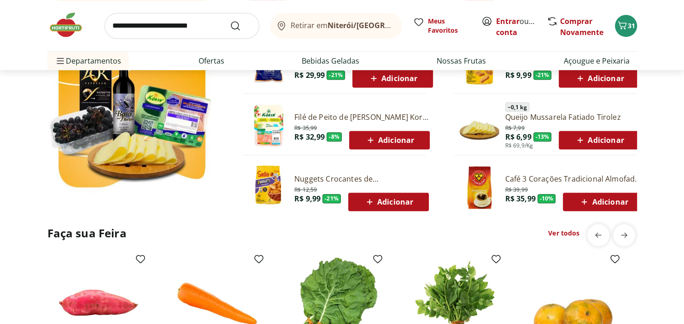
scroll to position [681, 0]
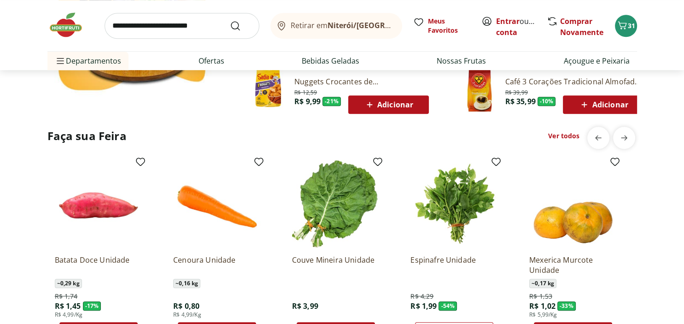
click at [202, 206] on img at bounding box center [217, 204] width 88 height 88
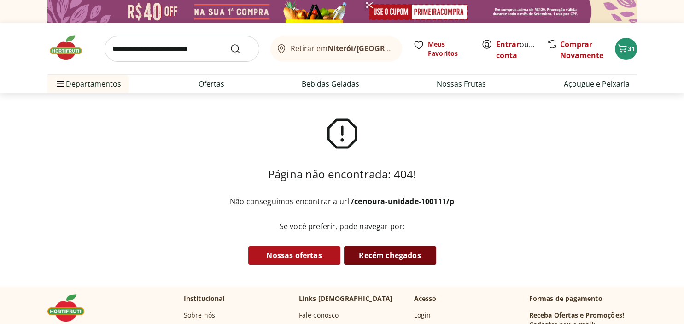
click at [373, 253] on link "Recém chegados" at bounding box center [390, 255] width 92 height 18
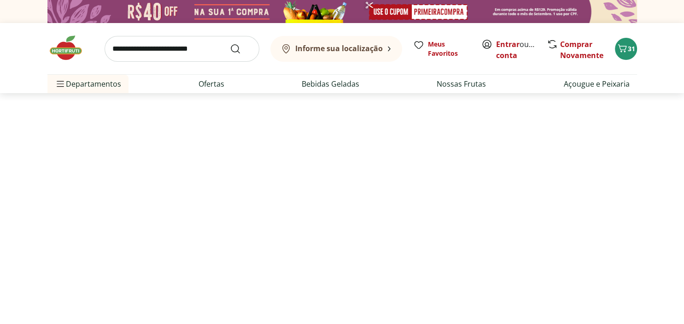
select select "**********"
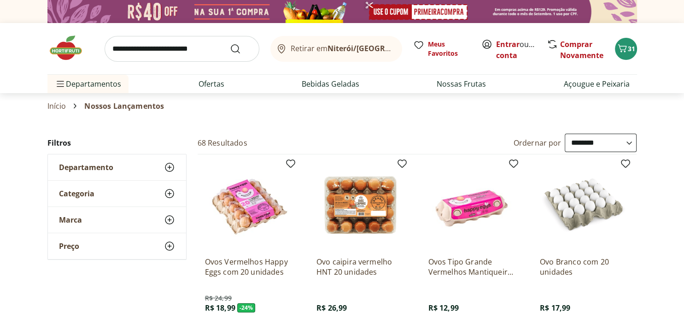
click at [167, 194] on icon at bounding box center [169, 193] width 11 height 11
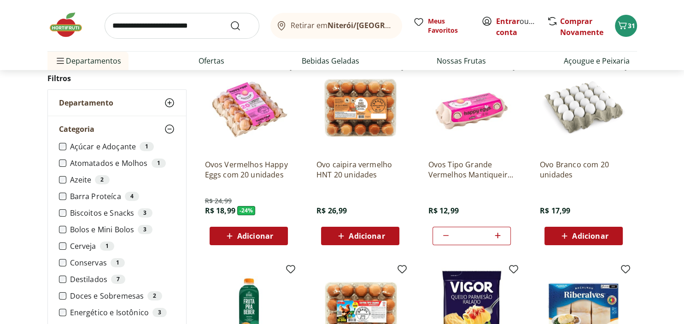
scroll to position [48, 0]
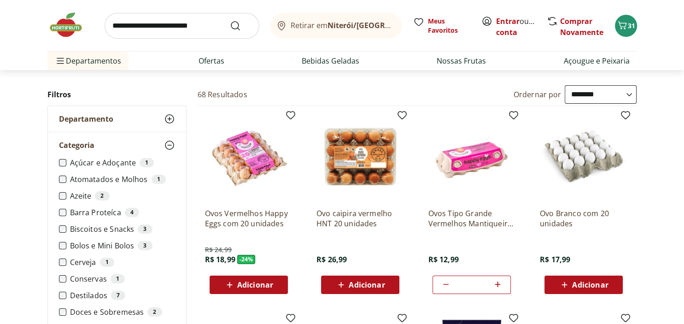
click at [171, 118] on icon at bounding box center [169, 118] width 11 height 11
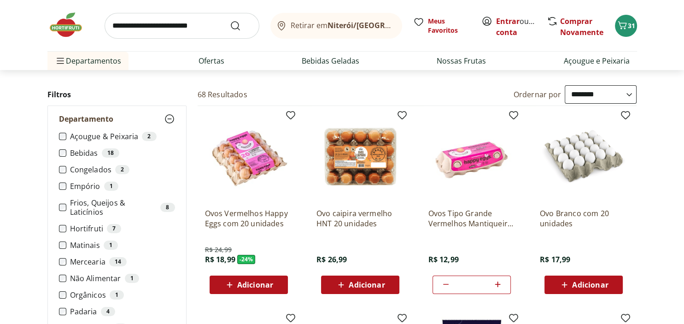
click at [115, 230] on div "7" at bounding box center [114, 228] width 14 height 9
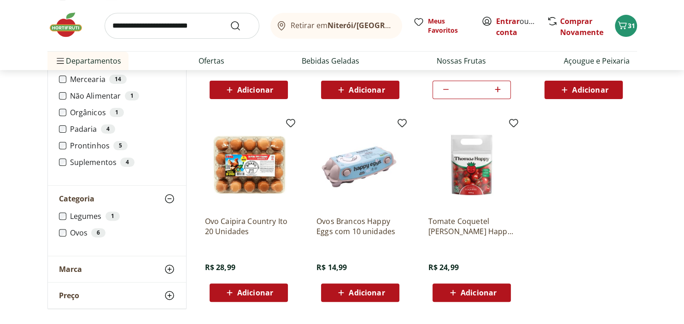
scroll to position [195, 0]
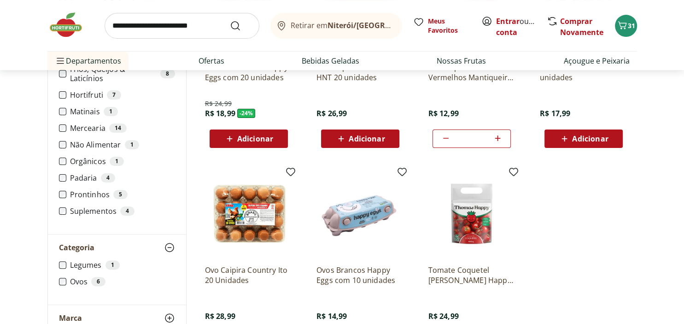
click at [63, 99] on li "Hortifruti 7" at bounding box center [117, 94] width 116 height 9
click at [94, 112] on label "Matinais 1" at bounding box center [122, 111] width 105 height 9
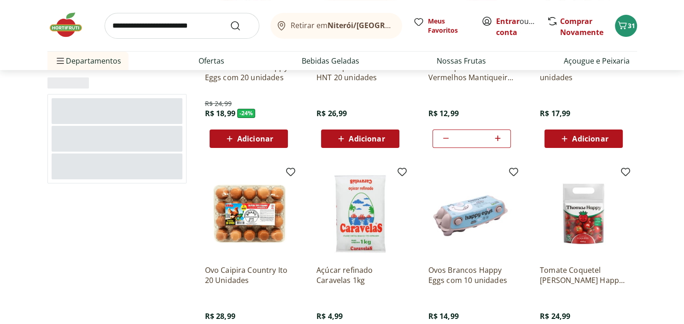
type input "*"
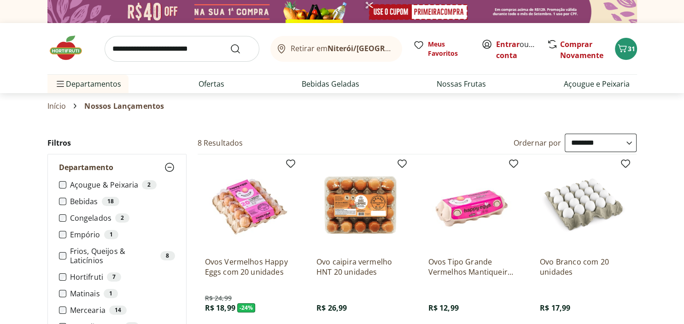
click at [54, 103] on link "Início" at bounding box center [56, 106] width 19 height 8
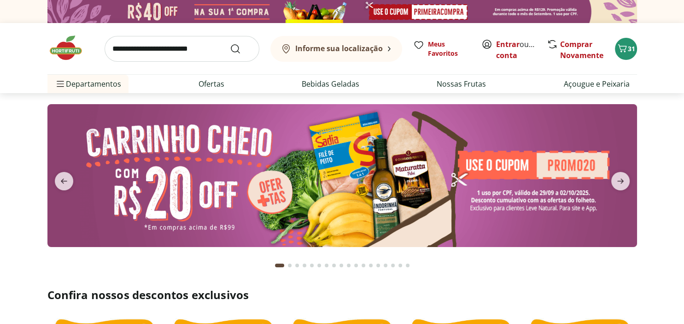
type input "*"
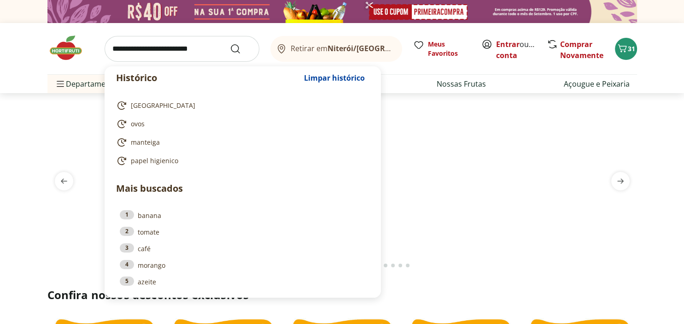
click at [183, 49] on input "search" at bounding box center [182, 49] width 155 height 26
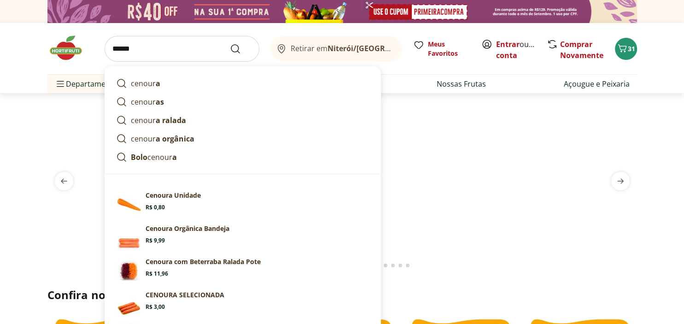
type input "*******"
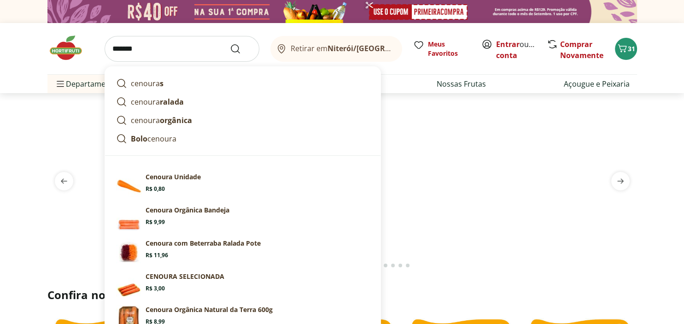
click button "Submit Search" at bounding box center [241, 48] width 22 height 11
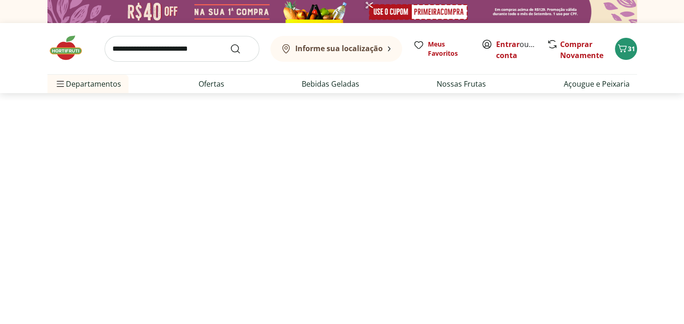
select select "**********"
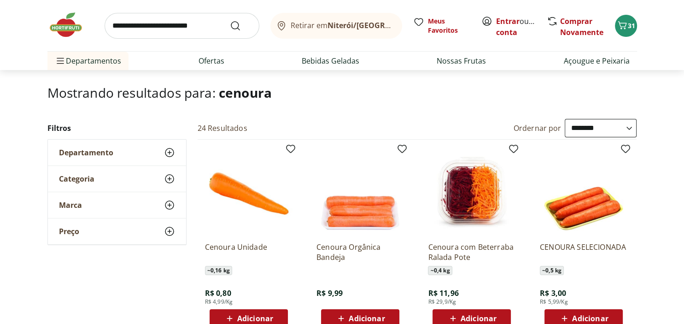
scroll to position [97, 0]
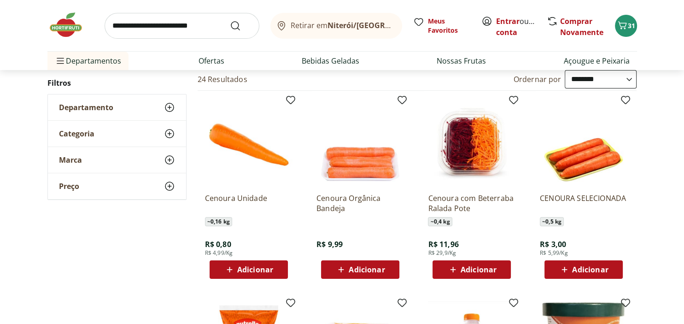
click at [590, 268] on span "Adicionar" at bounding box center [590, 269] width 36 height 7
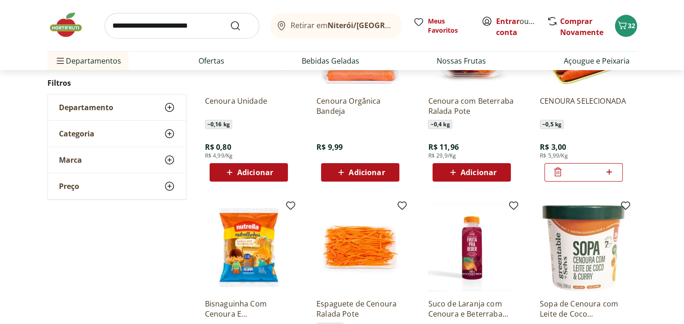
scroll to position [0, 0]
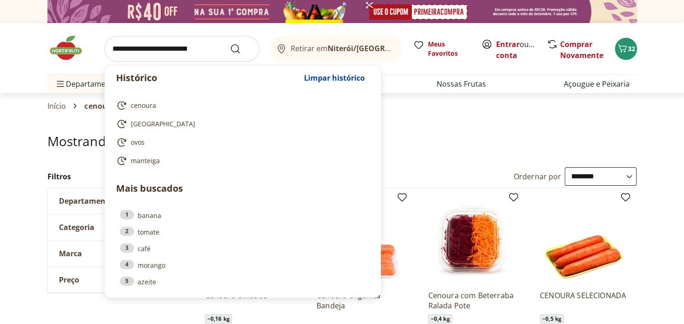
click at [124, 49] on input "search" at bounding box center [182, 49] width 155 height 26
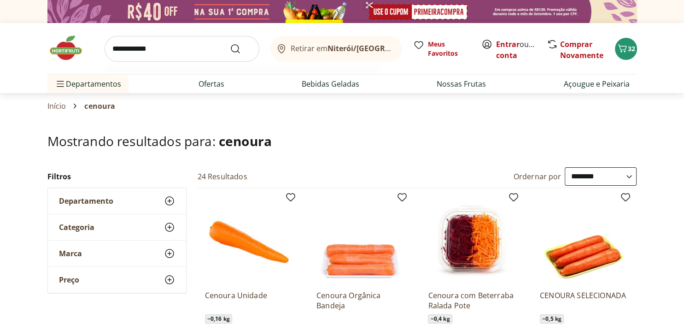
type input "**********"
click at [230, 43] on button "Submit Search" at bounding box center [241, 48] width 22 height 11
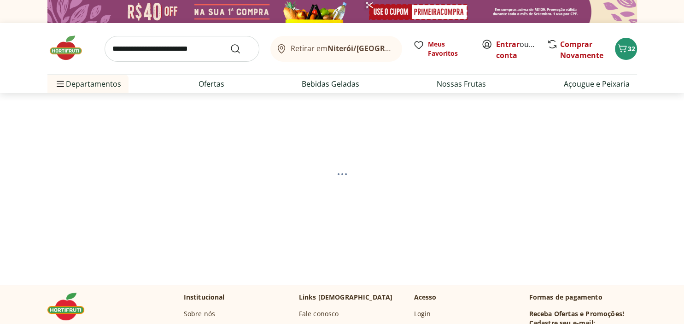
select select "**********"
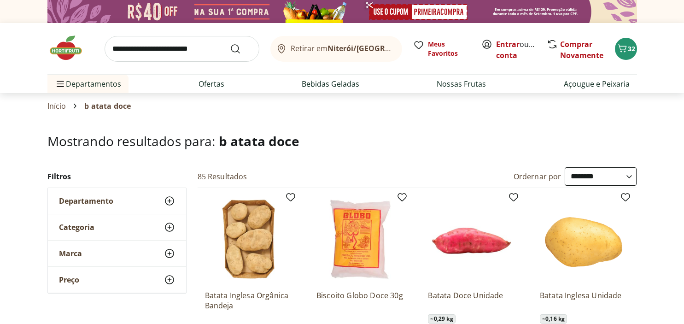
select select "**********"
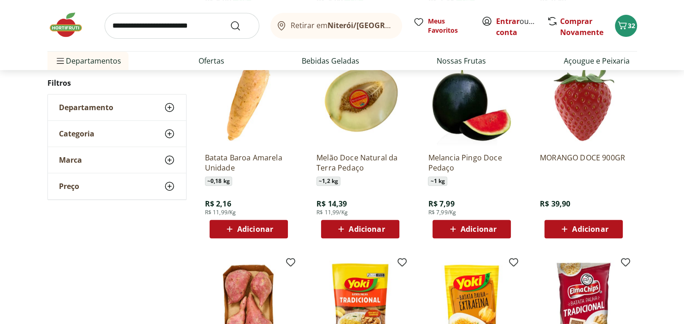
scroll to position [48, 0]
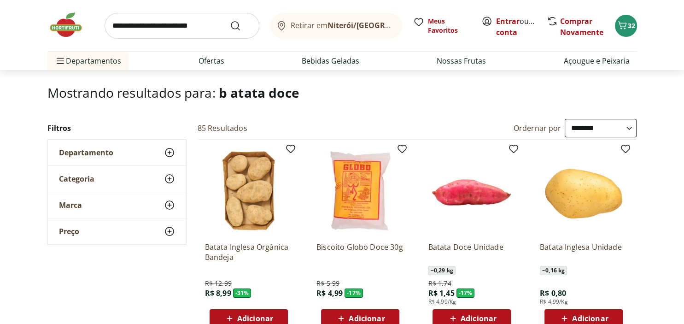
click at [455, 317] on icon at bounding box center [454, 318] width 12 height 11
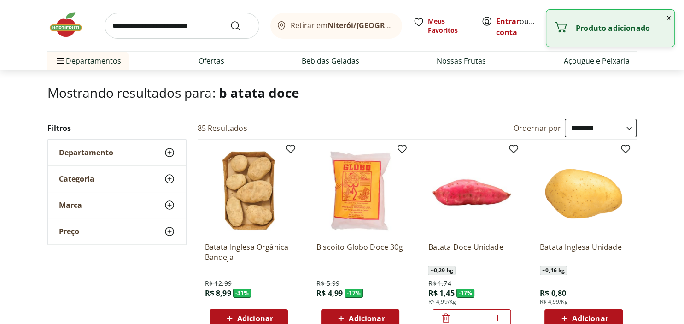
click at [499, 319] on icon at bounding box center [498, 317] width 12 height 11
type input "*"
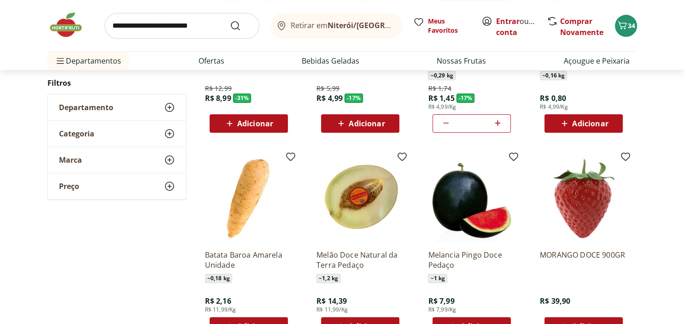
scroll to position [292, 0]
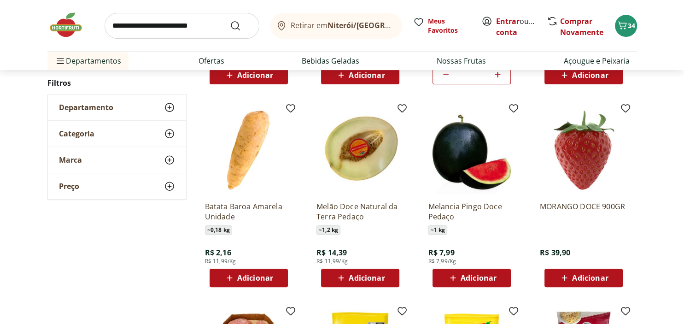
click at [228, 277] on icon at bounding box center [230, 278] width 6 height 6
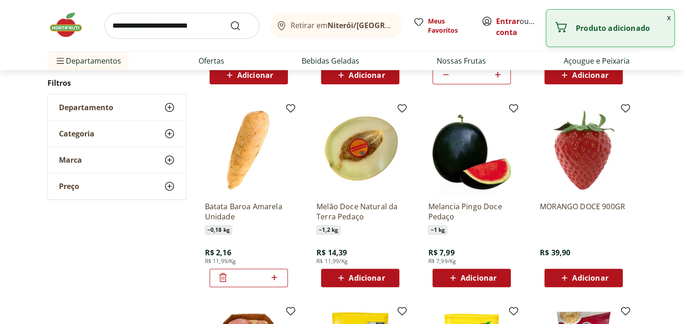
click at [274, 277] on icon at bounding box center [275, 278] width 6 height 6
type input "*"
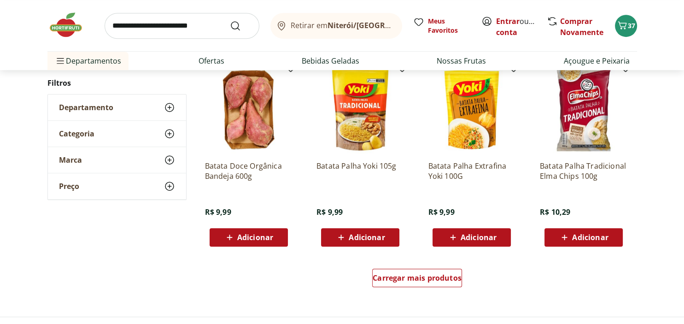
scroll to position [584, 0]
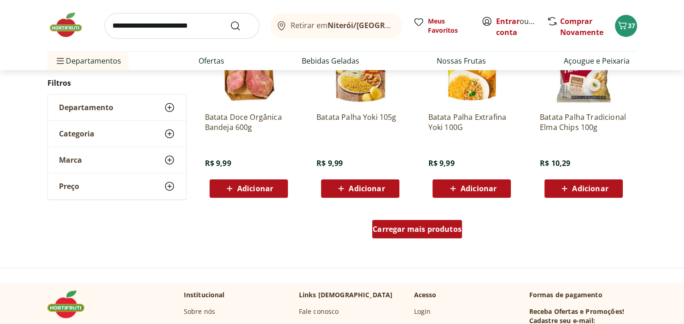
click at [411, 233] on span "Carregar mais produtos" at bounding box center [417, 228] width 89 height 7
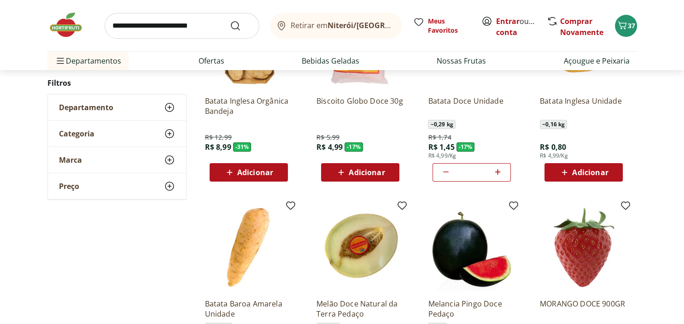
scroll to position [0, 0]
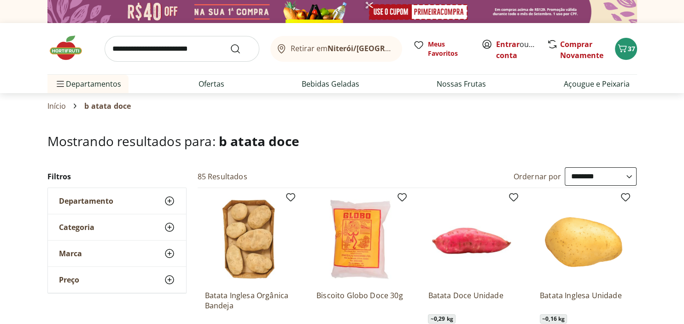
click at [172, 200] on icon at bounding box center [169, 200] width 11 height 11
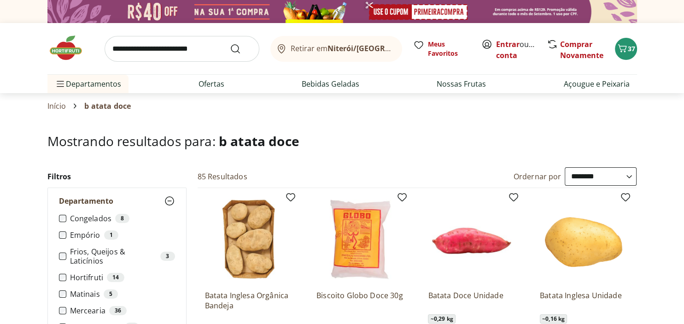
click at [114, 277] on div "14" at bounding box center [116, 277] width 18 height 9
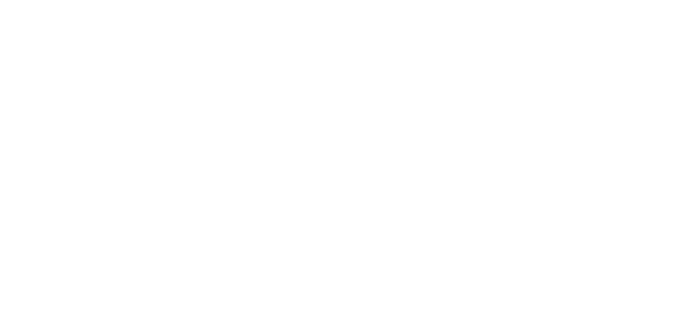
select select "**********"
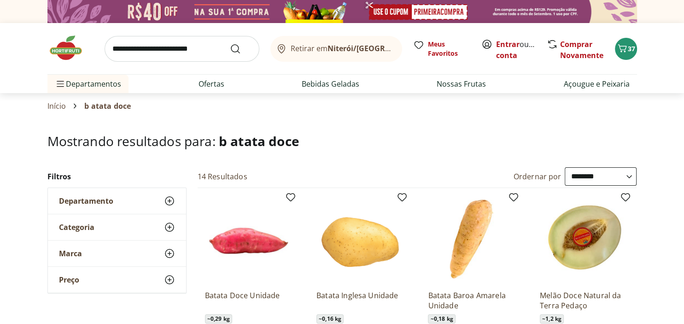
type input "*"
click at [169, 228] on icon at bounding box center [169, 227] width 11 height 11
click at [96, 262] on label "Legumes 9" at bounding box center [122, 261] width 105 height 9
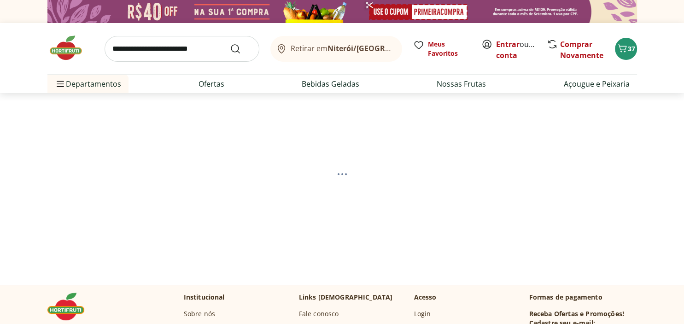
select select "**********"
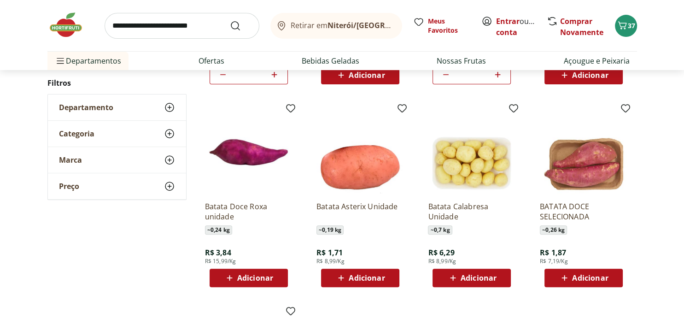
scroll to position [341, 0]
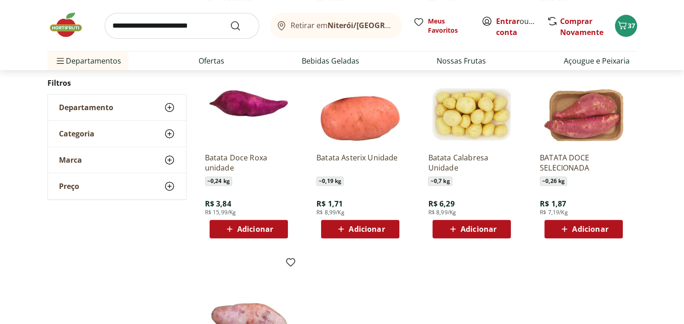
click at [587, 231] on span "Adicionar" at bounding box center [590, 228] width 36 height 7
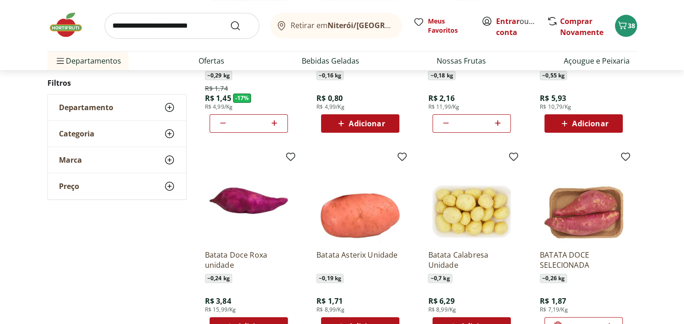
scroll to position [146, 0]
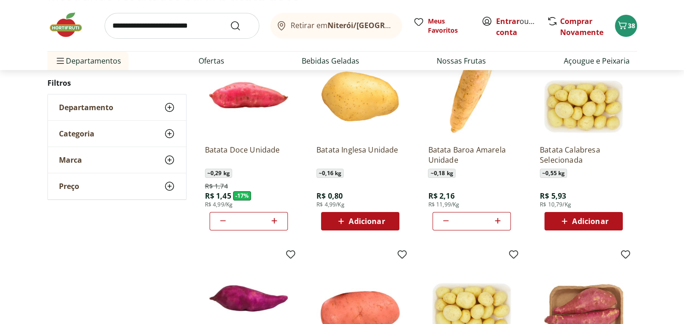
click at [223, 221] on icon at bounding box center [223, 220] width 11 height 11
type input "*"
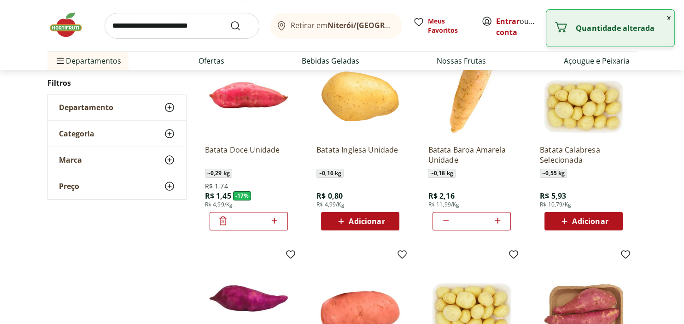
click at [224, 221] on icon at bounding box center [222, 220] width 7 height 9
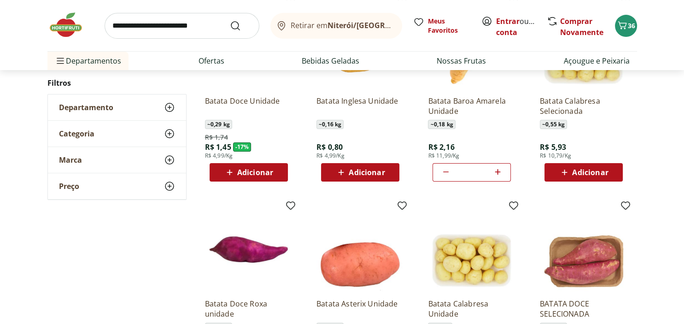
scroll to position [48, 0]
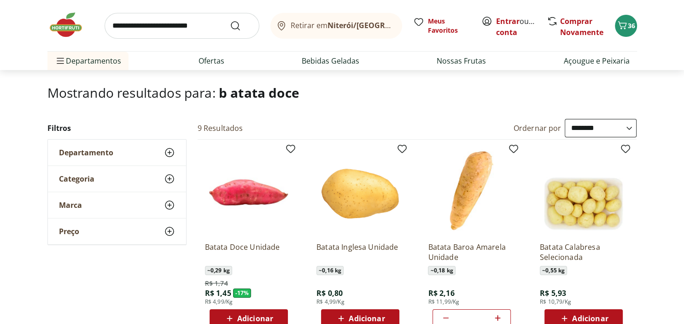
click at [167, 176] on icon at bounding box center [169, 178] width 11 height 11
click at [83, 211] on label "Legumes 9" at bounding box center [122, 212] width 105 height 9
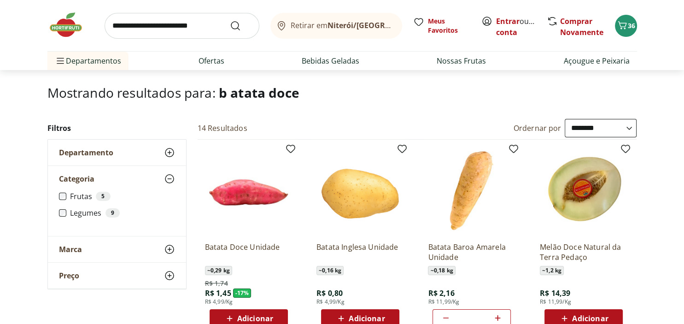
click at [83, 211] on label "Legumes 9" at bounding box center [122, 212] width 105 height 9
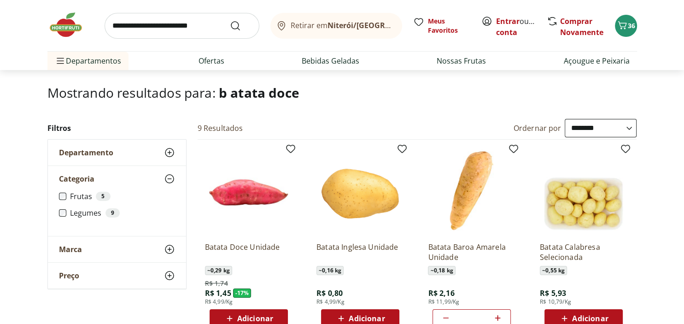
click at [83, 211] on label "Legumes 9" at bounding box center [122, 212] width 105 height 9
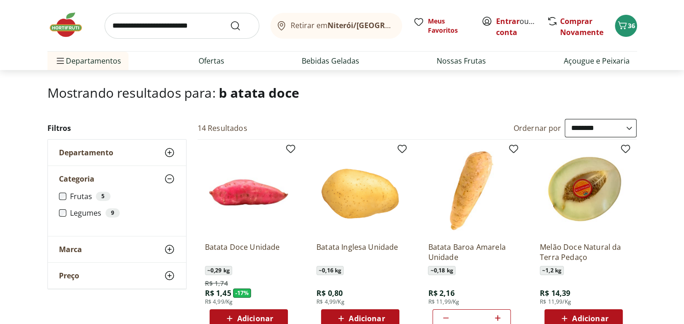
click at [83, 211] on label "Legumes 9" at bounding box center [122, 212] width 105 height 9
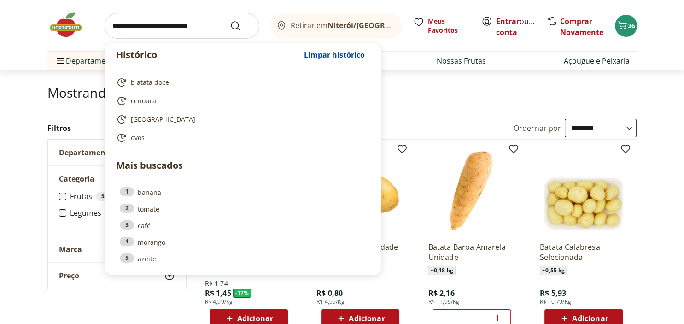
click at [158, 27] on input "search" at bounding box center [182, 26] width 155 height 26
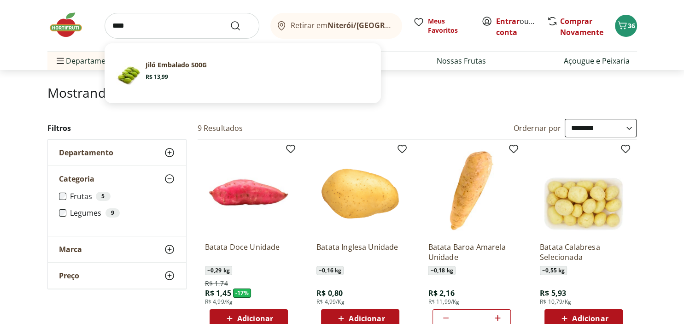
type input "****"
click at [230, 20] on button "Submit Search" at bounding box center [241, 25] width 22 height 11
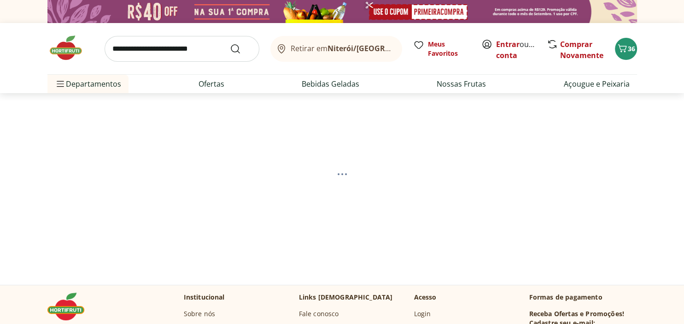
select select "**********"
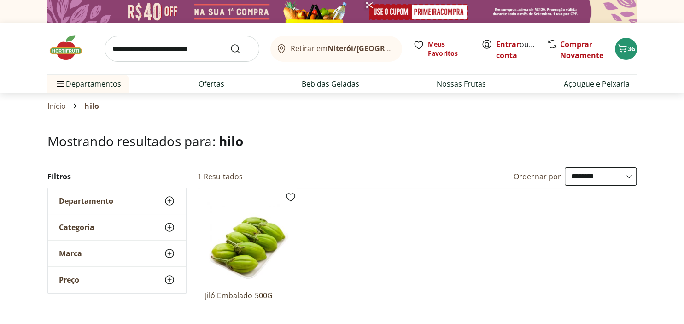
scroll to position [48, 0]
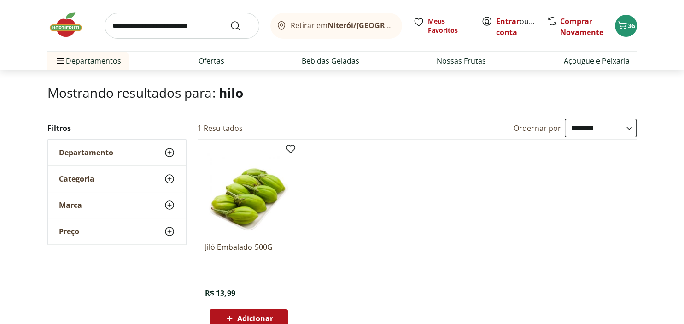
click at [236, 317] on span "Adicionar" at bounding box center [248, 318] width 49 height 11
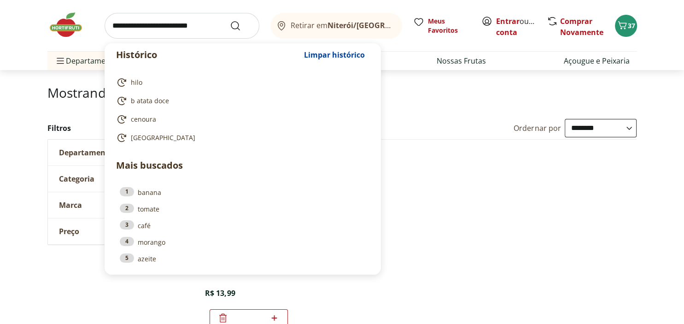
click at [148, 24] on input "search" at bounding box center [182, 26] width 155 height 26
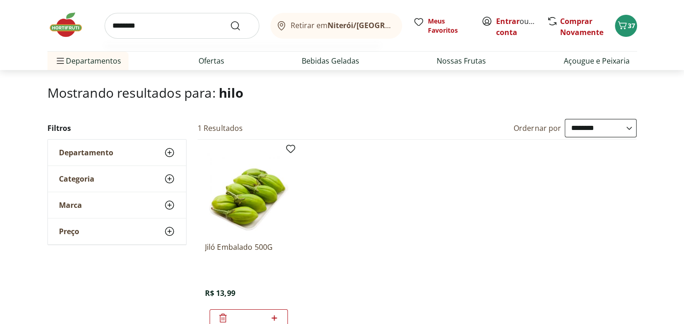
type input "********"
click at [230, 20] on button "Submit Search" at bounding box center [241, 25] width 22 height 11
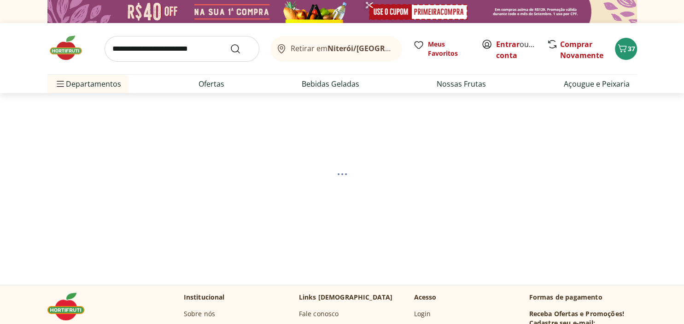
select select "**********"
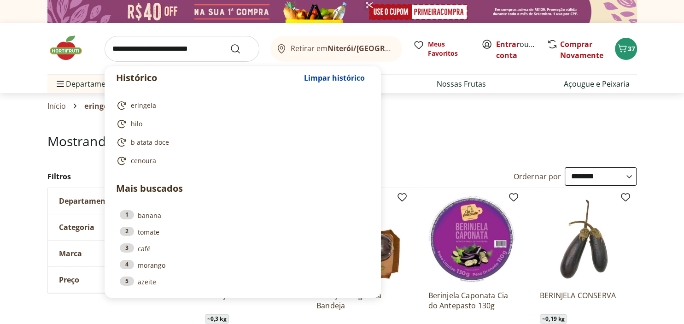
click at [143, 53] on input "search" at bounding box center [182, 49] width 155 height 26
click at [494, 191] on div "Berinjela Caponata Cia do Antepasto 130g R$ 21,49 Adicionar" at bounding box center [472, 285] width 102 height 195
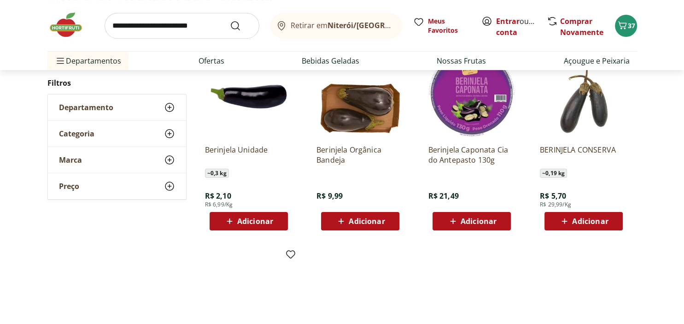
scroll to position [97, 0]
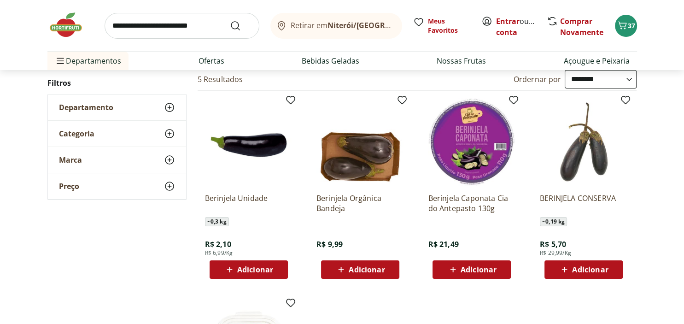
click at [229, 270] on icon at bounding box center [230, 270] width 6 height 6
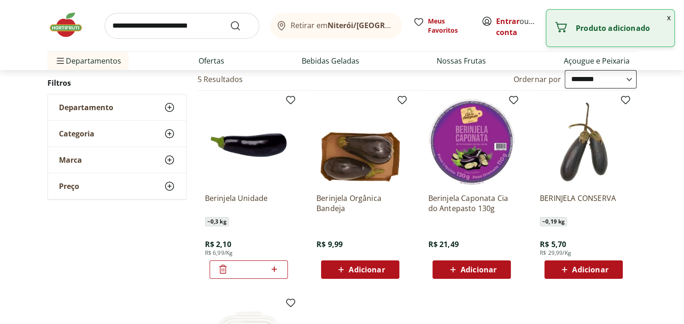
click at [277, 270] on icon at bounding box center [275, 269] width 12 height 11
type input "*"
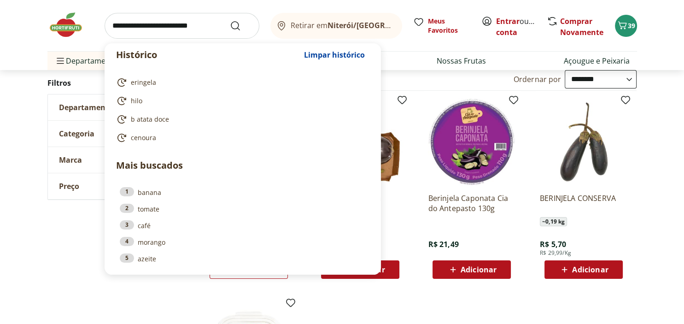
click at [123, 23] on input "search" at bounding box center [182, 26] width 155 height 26
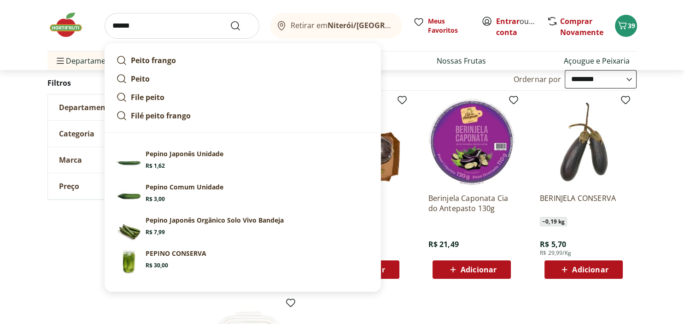
type input "******"
click at [230, 20] on button "Submit Search" at bounding box center [241, 25] width 22 height 11
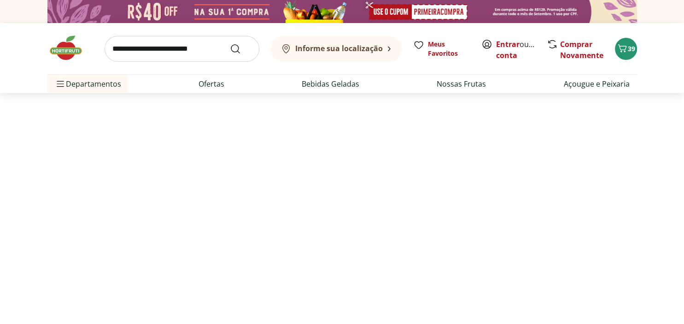
select select "**********"
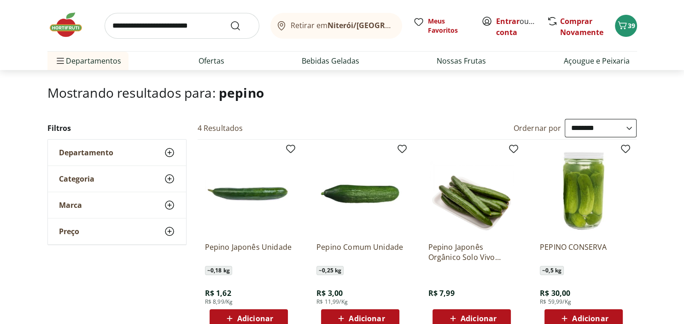
scroll to position [97, 0]
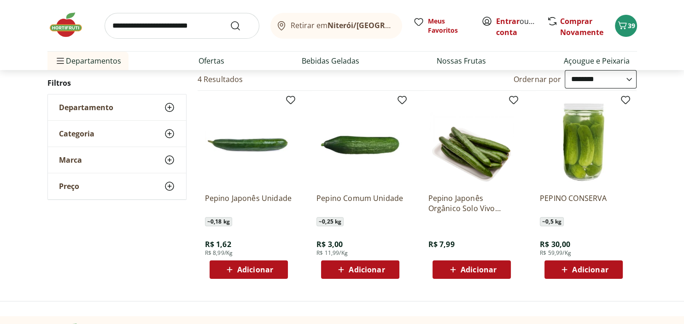
click at [253, 266] on span "Adicionar" at bounding box center [255, 269] width 36 height 7
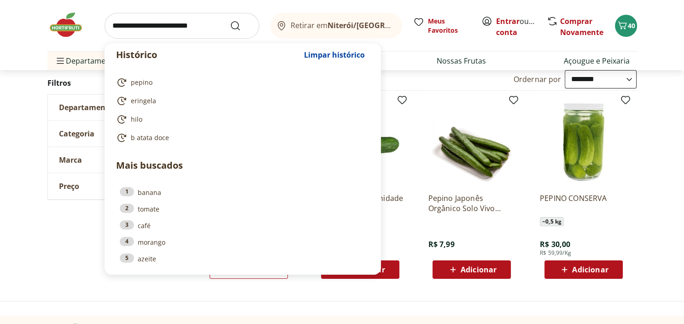
click at [128, 28] on input "search" at bounding box center [182, 26] width 155 height 26
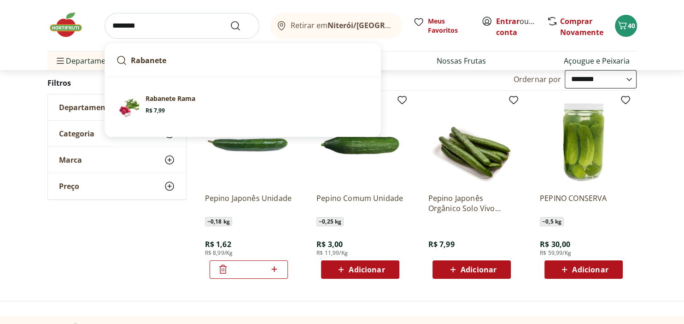
type input "********"
click at [230, 20] on button "Submit Search" at bounding box center [241, 25] width 22 height 11
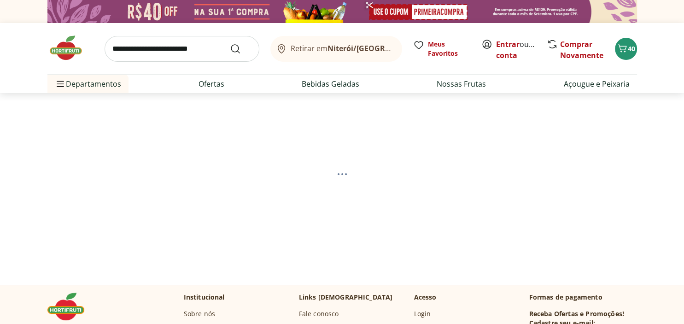
select select "**********"
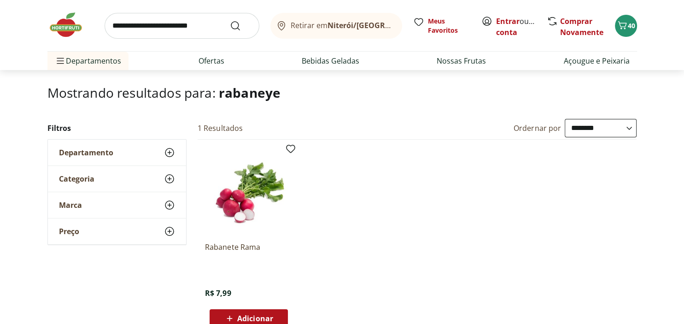
scroll to position [97, 0]
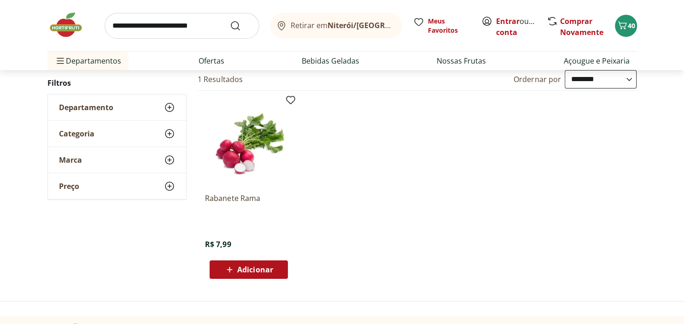
click at [248, 268] on span "Adicionar" at bounding box center [255, 269] width 36 height 7
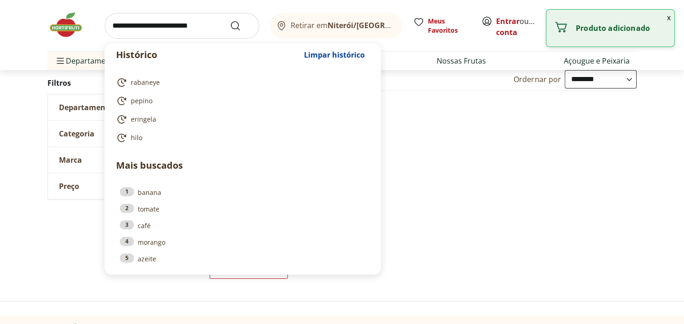
click at [141, 21] on input "search" at bounding box center [182, 26] width 155 height 26
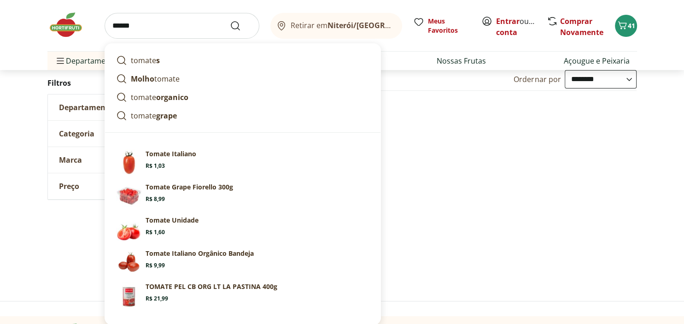
type input "******"
click at [230, 20] on button "Submit Search" at bounding box center [241, 25] width 22 height 11
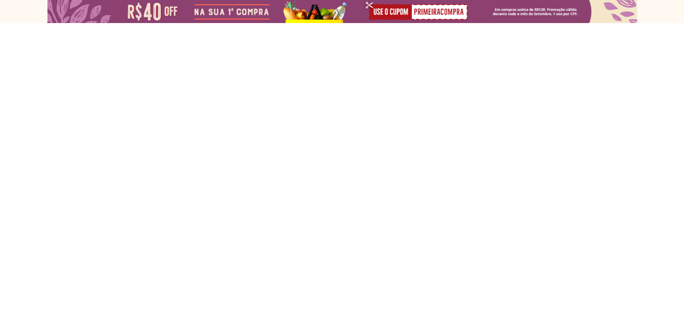
select select "**********"
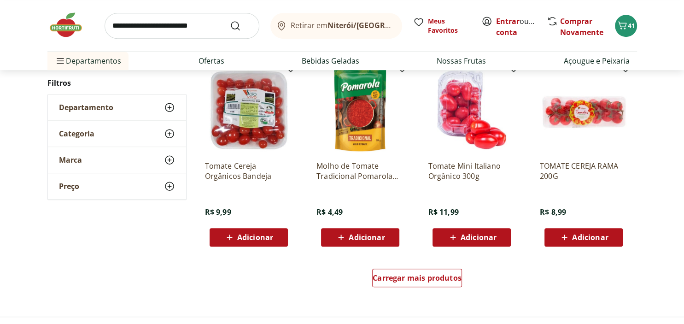
scroll to position [584, 0]
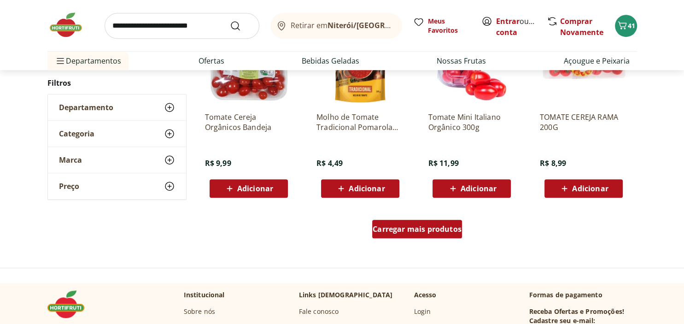
click at [397, 235] on div "Carregar mais produtos" at bounding box center [417, 229] width 90 height 18
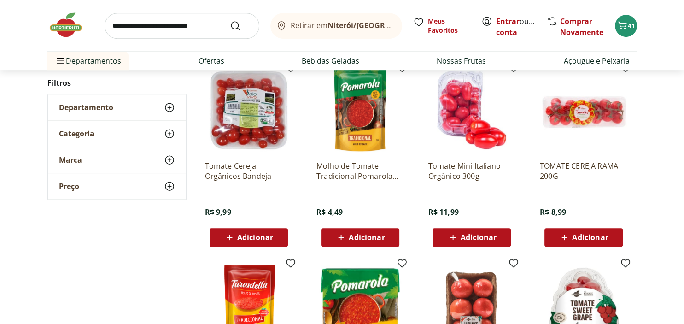
scroll to position [487, 0]
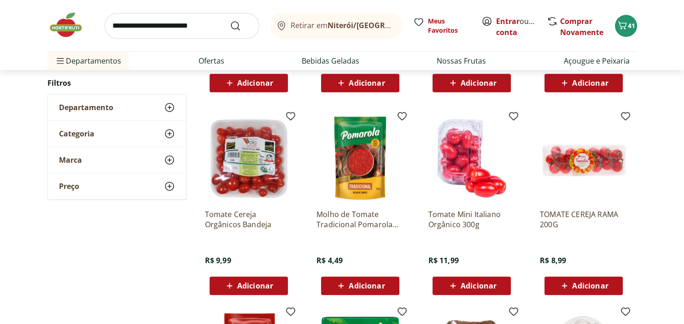
click at [466, 285] on span "Adicionar" at bounding box center [479, 285] width 36 height 7
click at [623, 26] on icon "Carrinho" at bounding box center [622, 25] width 11 height 11
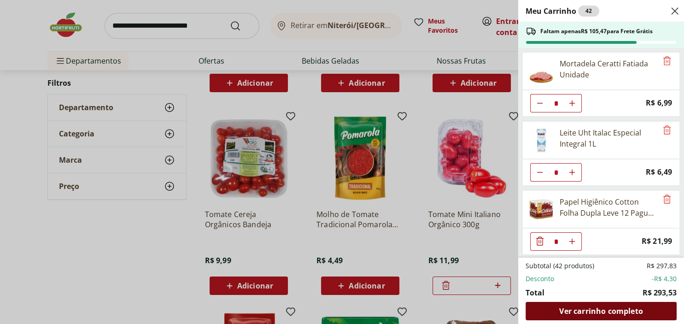
click at [583, 314] on span "Ver carrinho completo" at bounding box center [601, 310] width 83 height 7
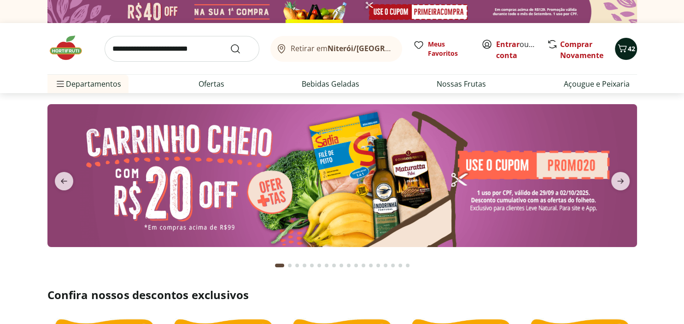
click at [625, 47] on icon "Carrinho" at bounding box center [622, 48] width 11 height 11
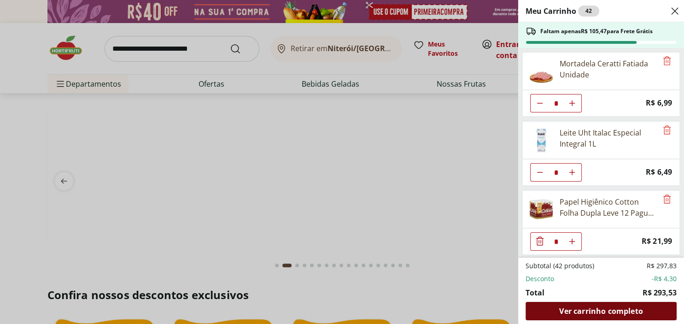
click at [599, 309] on span "Ver carrinho completo" at bounding box center [601, 310] width 83 height 7
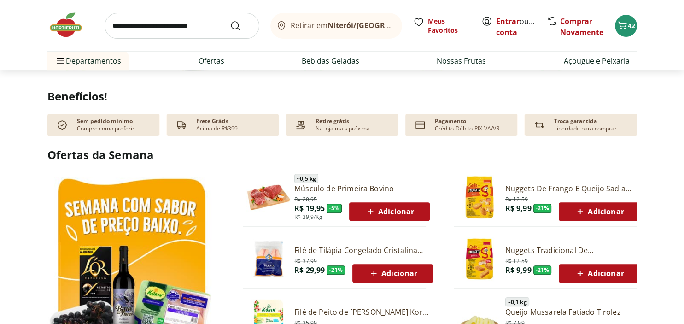
scroll to position [438, 0]
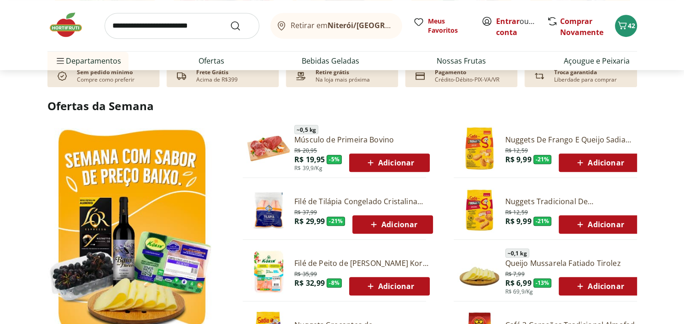
click at [382, 222] on span "Adicionar" at bounding box center [392, 224] width 49 height 11
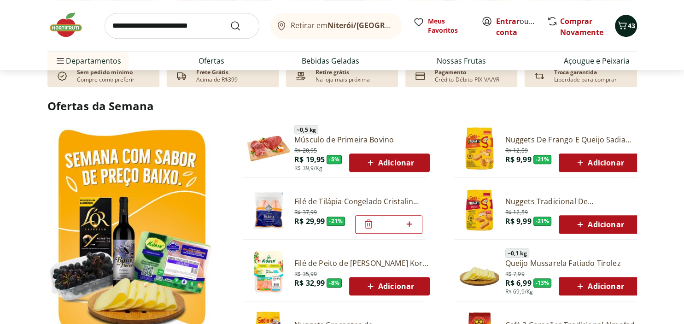
click at [625, 28] on icon "Carrinho" at bounding box center [622, 25] width 9 height 8
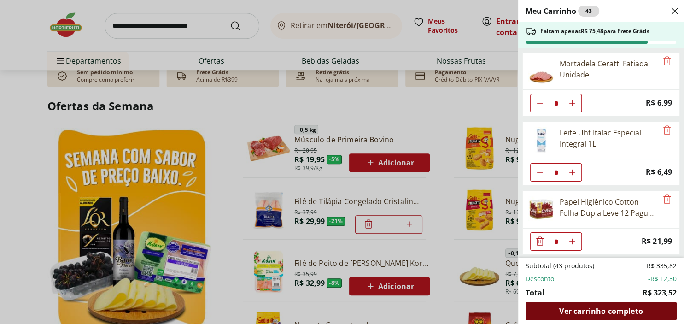
click at [620, 311] on span "Ver carrinho completo" at bounding box center [601, 310] width 83 height 7
